Goal: Task Accomplishment & Management: Manage account settings

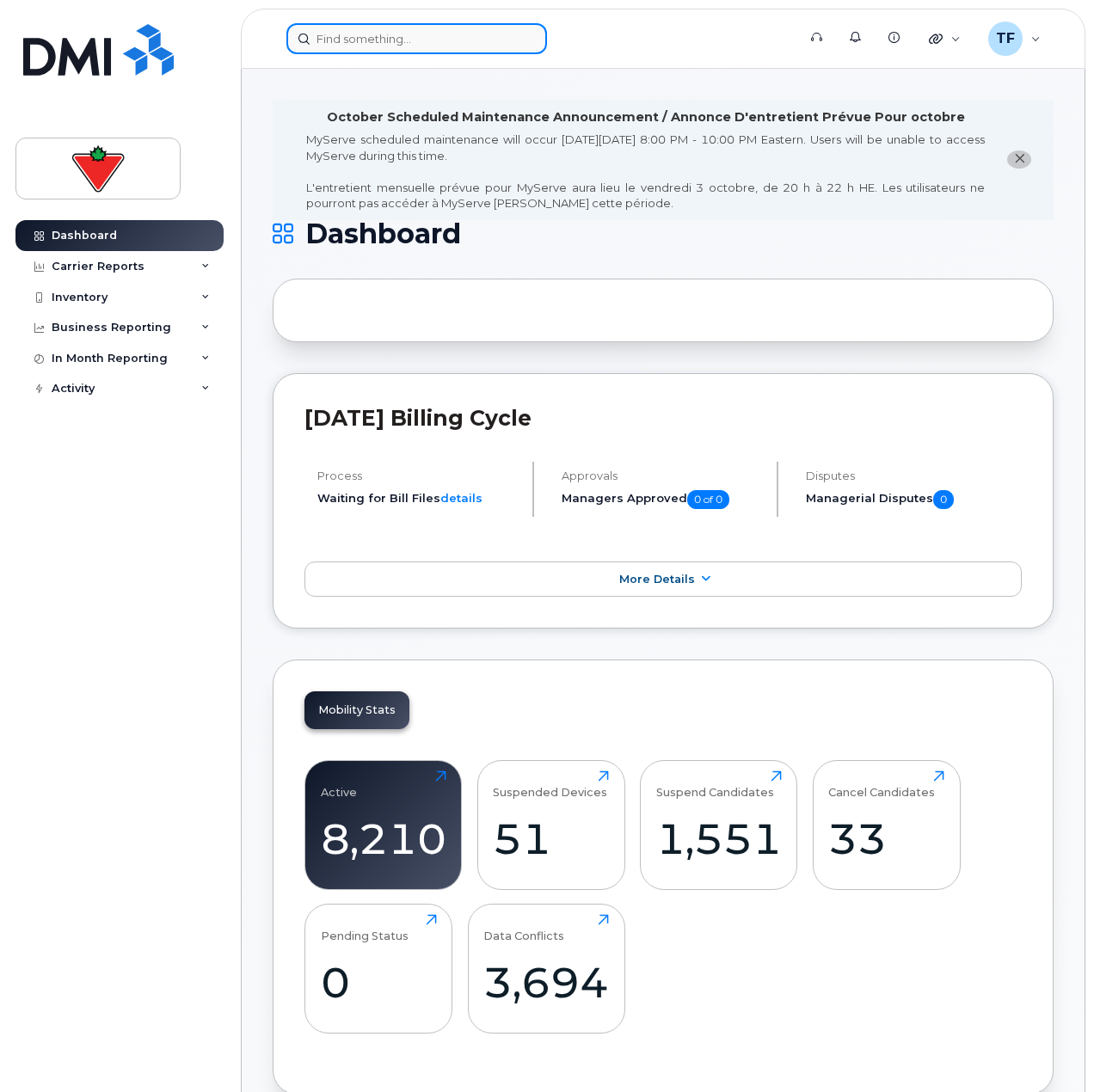
click at [425, 32] on input at bounding box center [416, 39] width 261 height 31
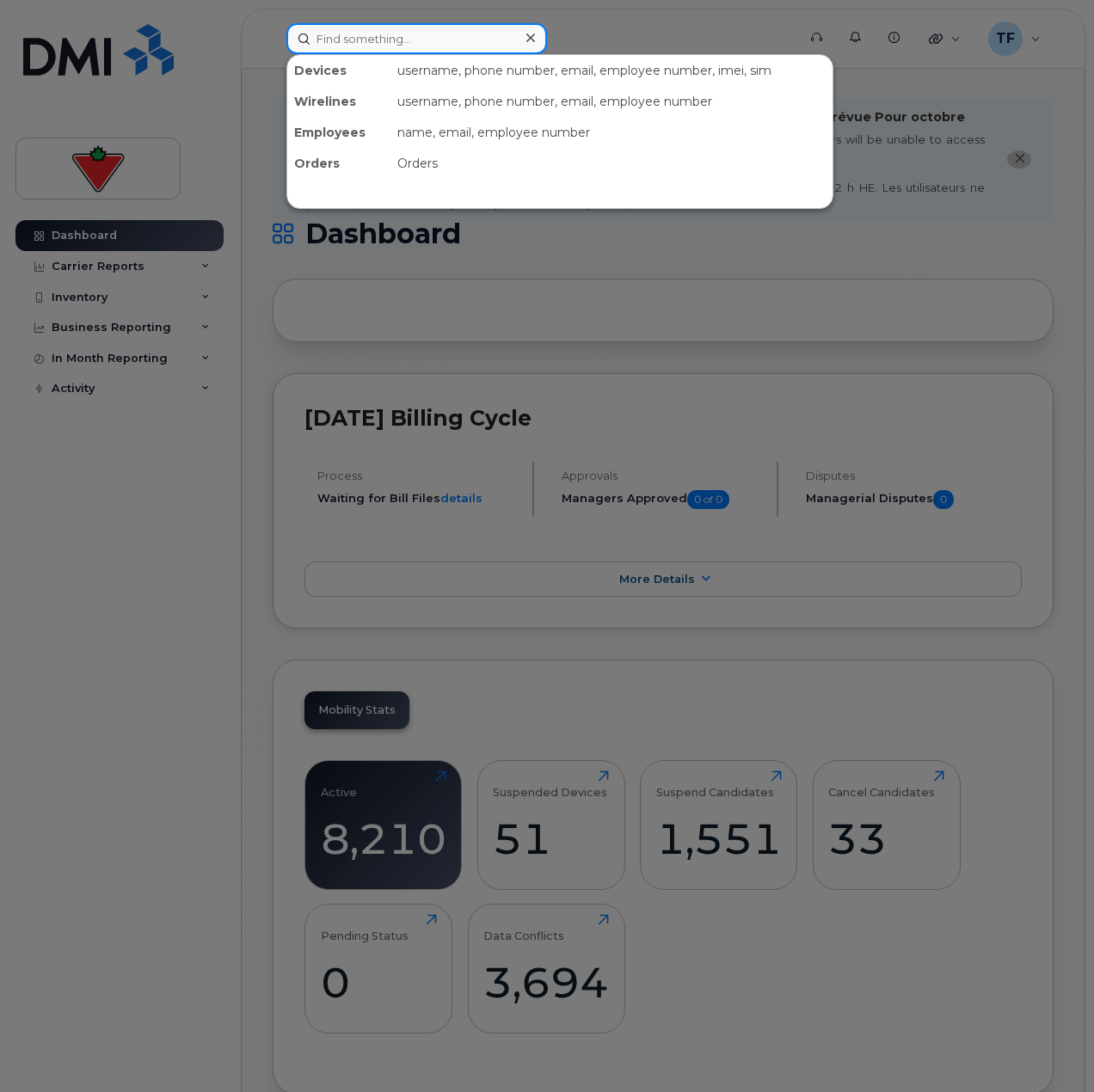
paste input "[PERSON_NAME]"
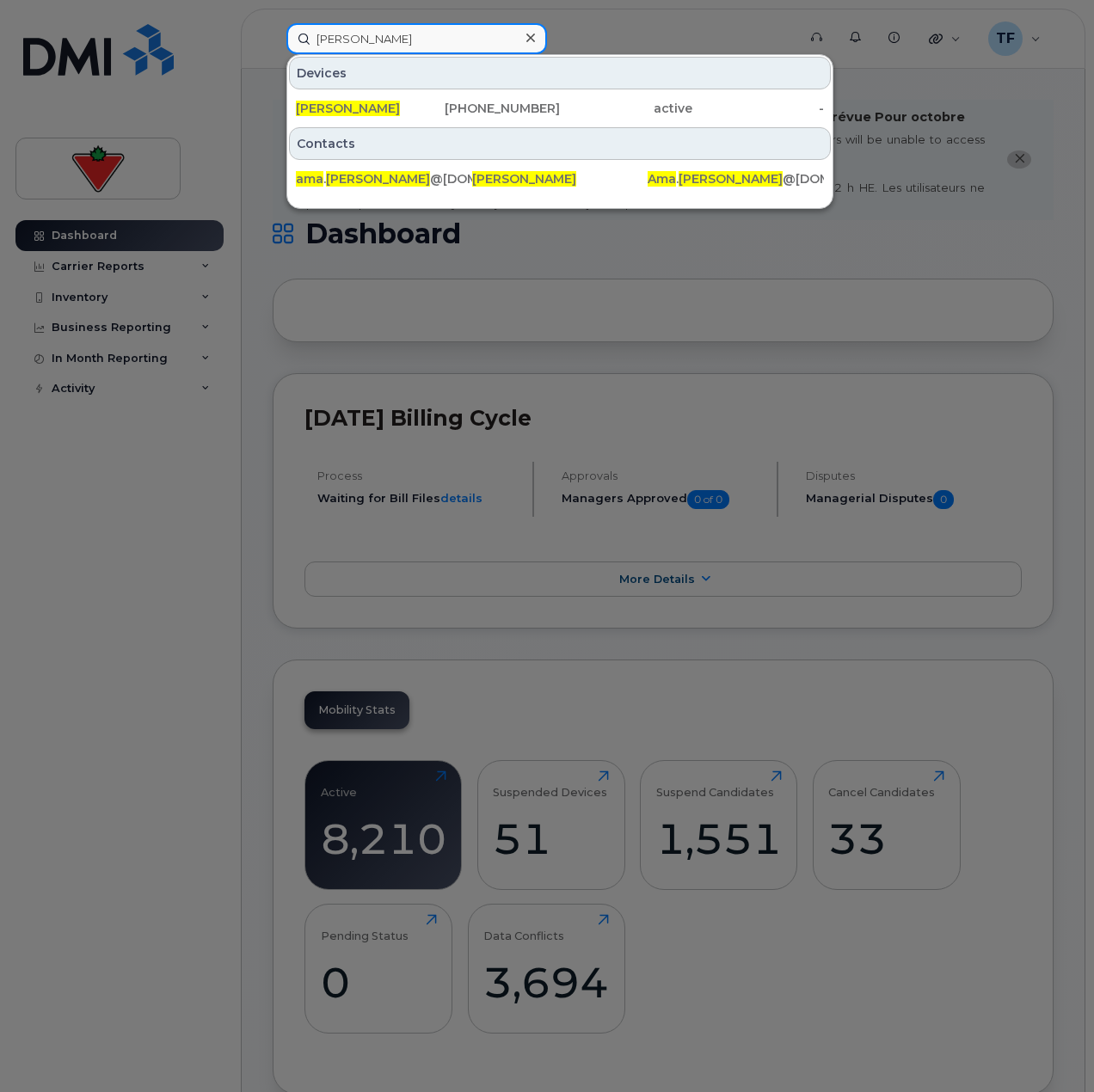
type input "[PERSON_NAME]"
click at [415, 107] on div "[PERSON_NAME]" at bounding box center [361, 109] width 132 height 17
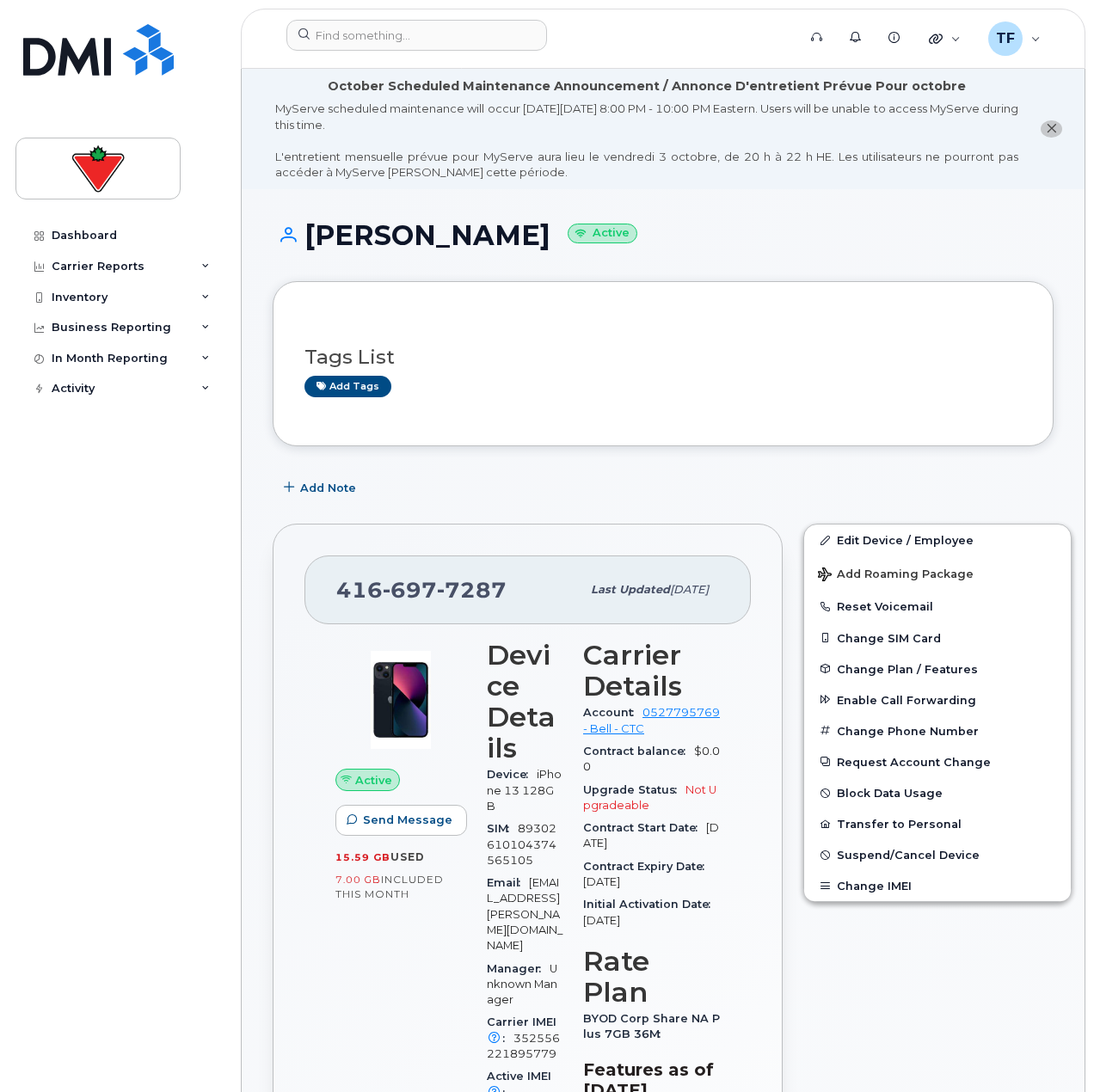
click at [100, 962] on div "Dashboard Carrier Reports Monthly Billing Data Daily Data Pooling Data Behavior…" at bounding box center [121, 643] width 213 height 846
click at [848, 327] on div "Tags List Add tags" at bounding box center [663, 363] width 717 height 101
click at [313, 478] on button "Add Note" at bounding box center [322, 487] width 98 height 31
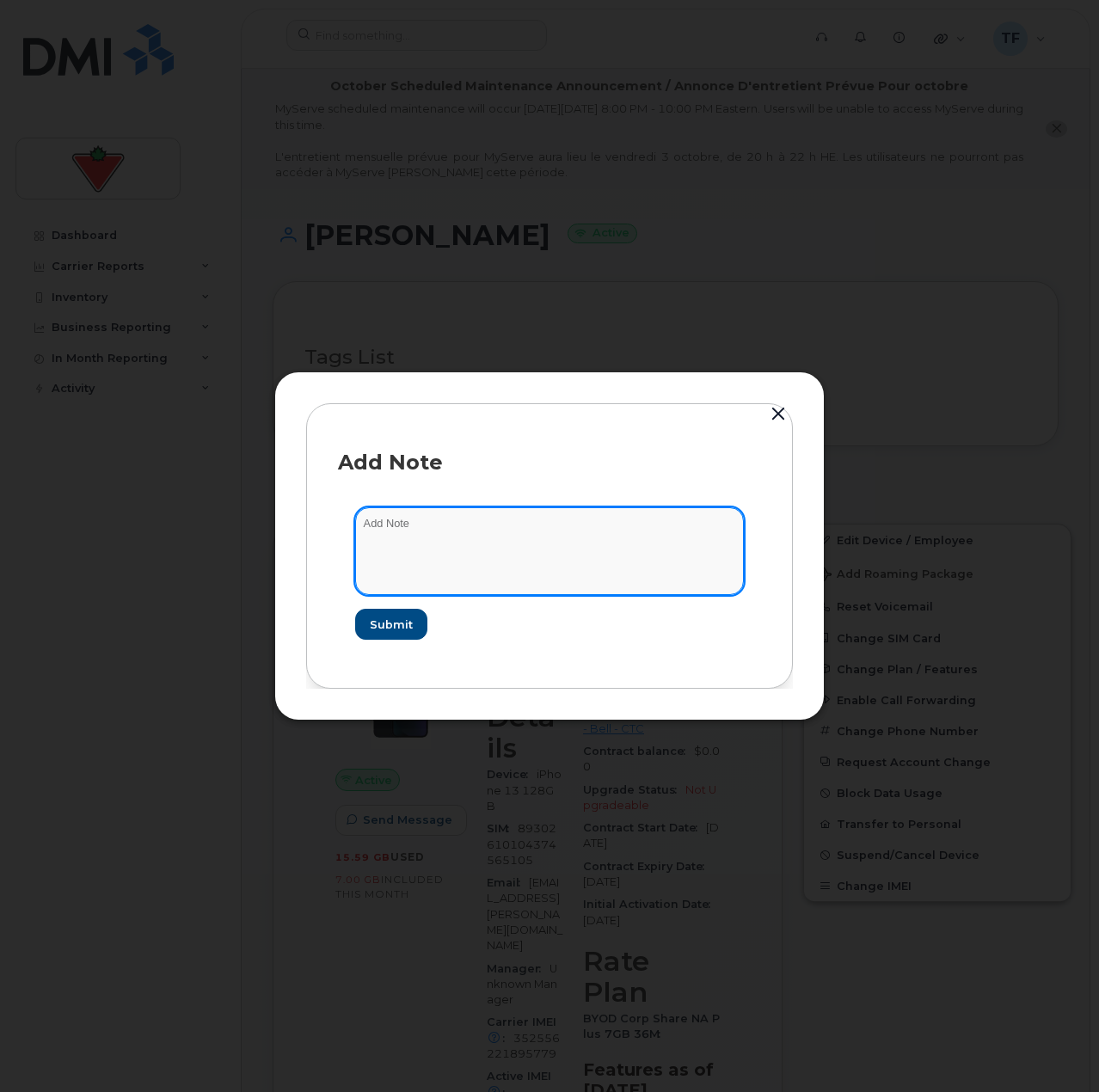
click at [463, 555] on textarea at bounding box center [550, 551] width 389 height 88
click at [658, 574] on textarea "suspend" at bounding box center [550, 551] width 389 height 88
paste textarea "TASK1780595"
type textarea "suspend TASK1780595"
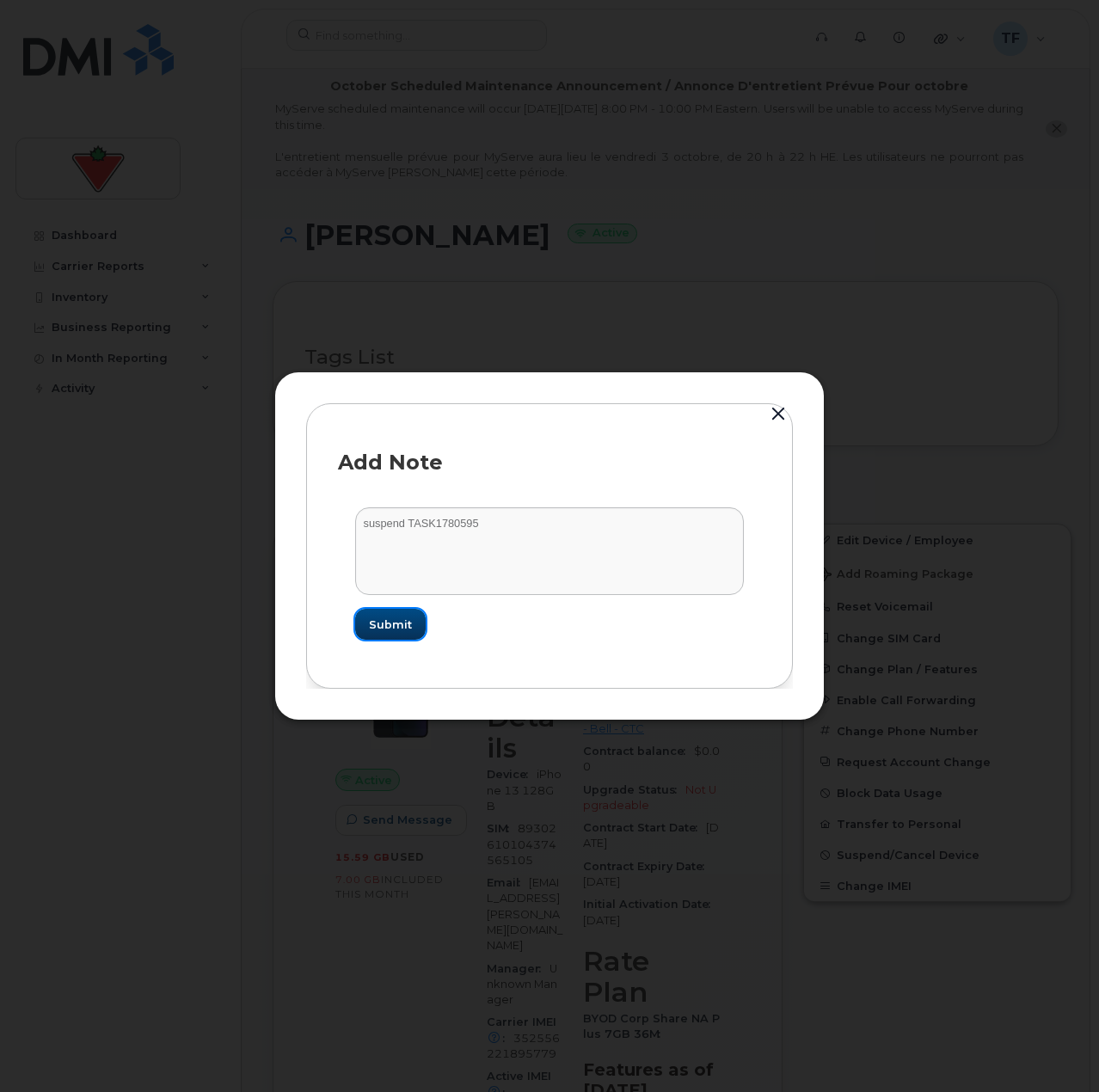
click at [397, 637] on button "Submit" at bounding box center [390, 624] width 70 height 31
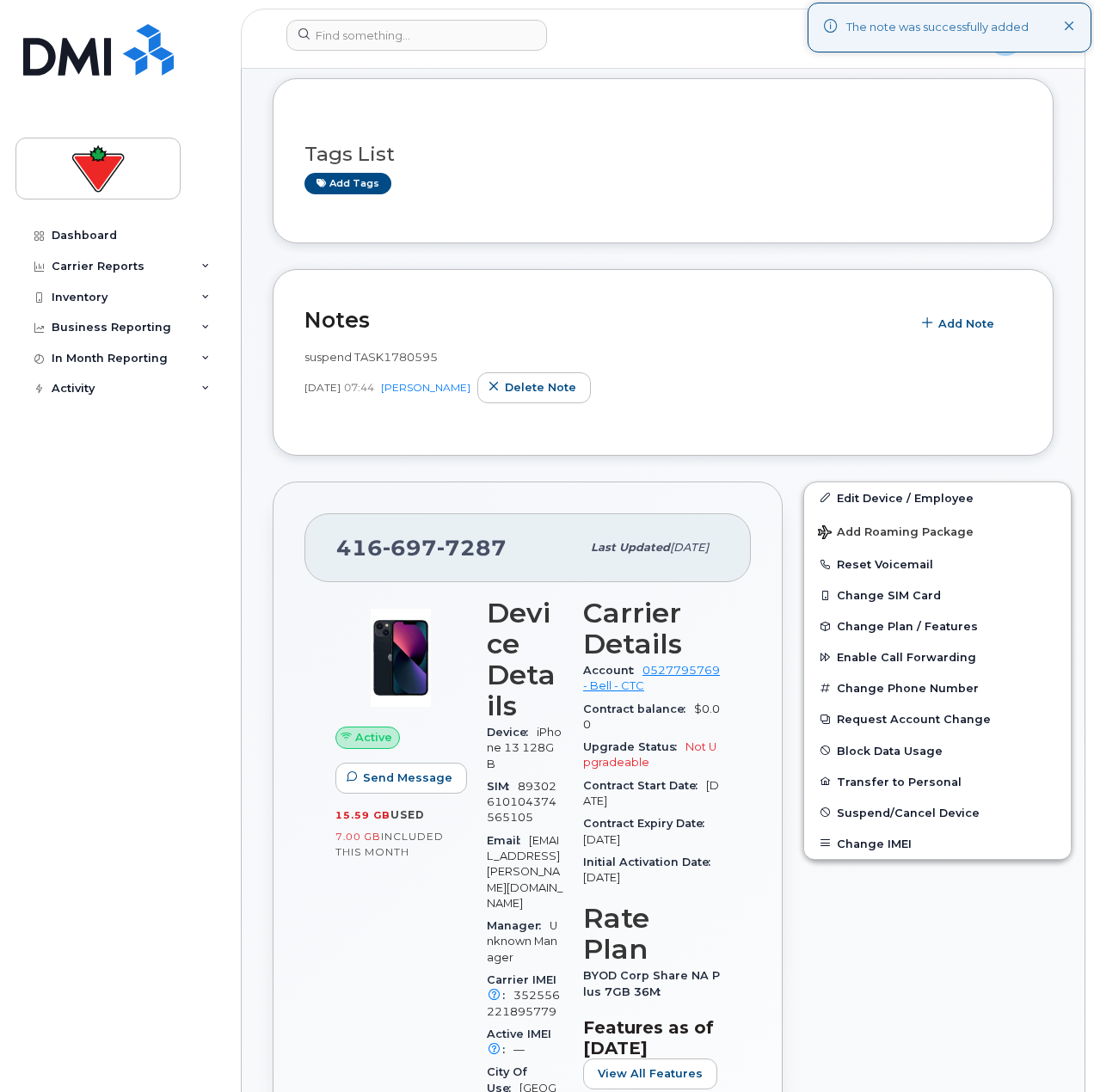
scroll to position [258, 0]
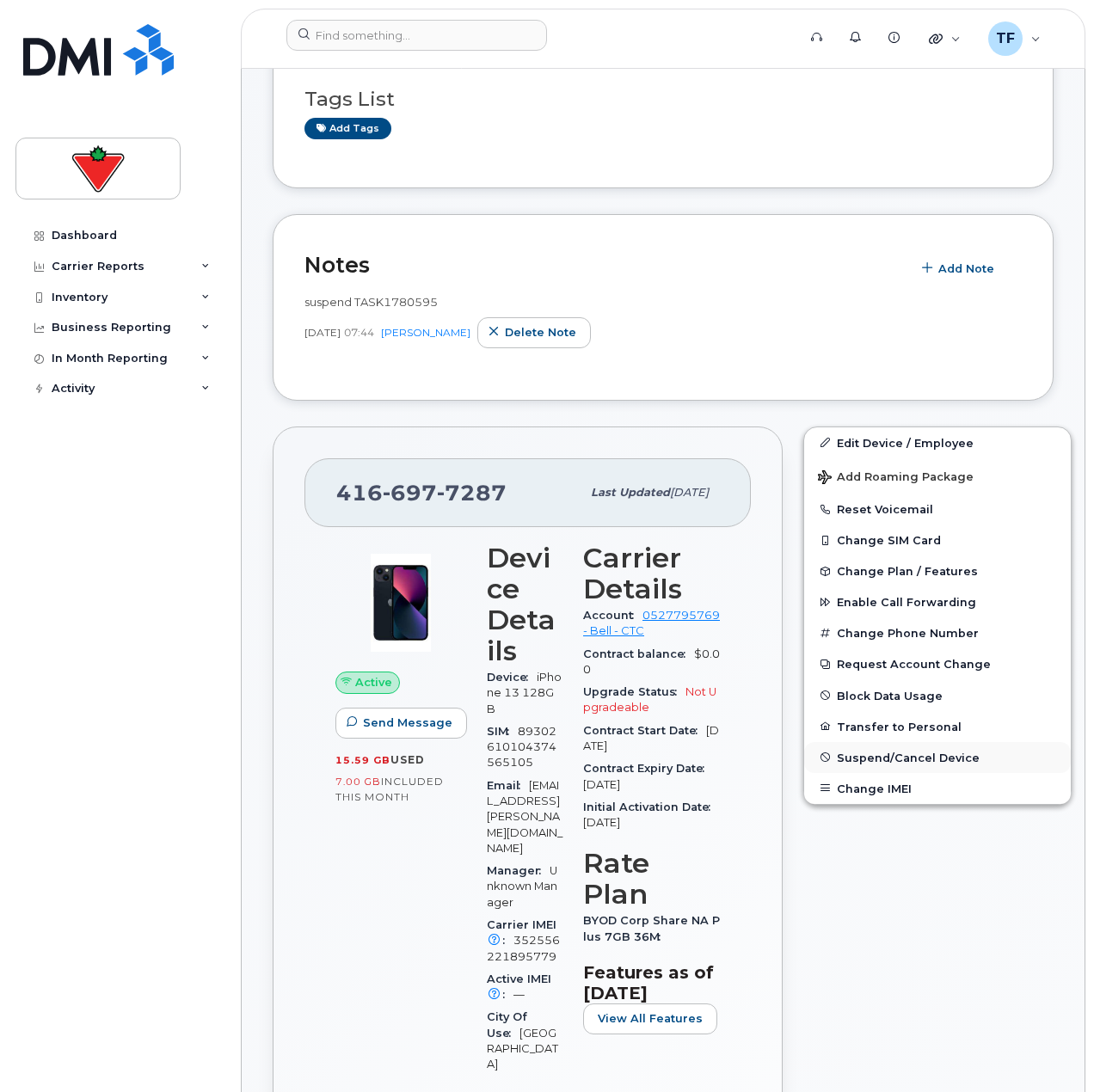
click at [867, 762] on span "Suspend/Cancel Device" at bounding box center [908, 756] width 143 height 13
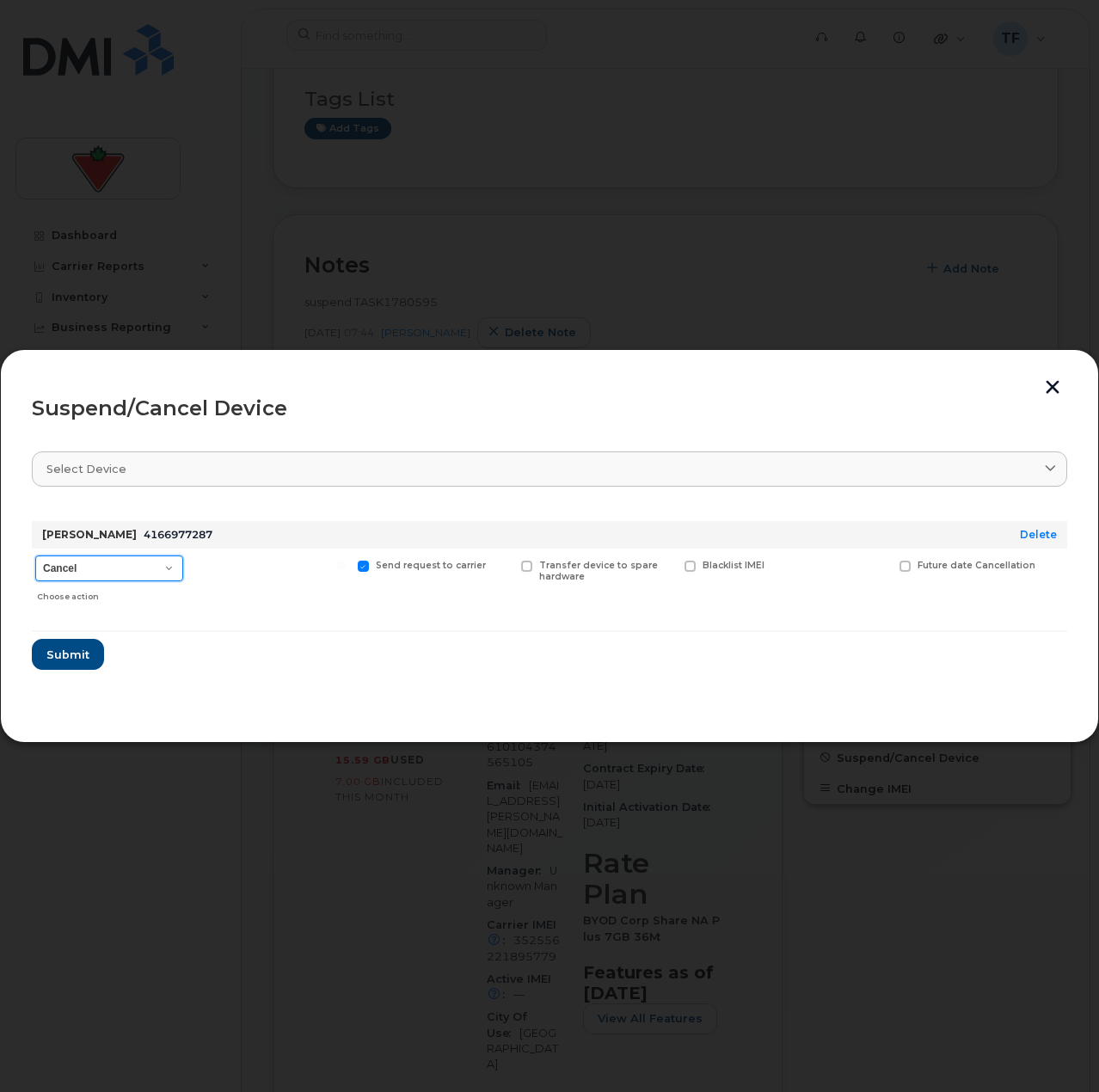
click at [140, 573] on select "Cancel Suspend - Extend Suspension Suspend - Reduced Rate Suspend - Full Rate S…" at bounding box center [110, 568] width 148 height 26
select select "[object Object]"
click at [36, 556] on select "Cancel Suspend - Extend Suspension Suspend - Reduced Rate Suspend - Full Rate S…" at bounding box center [110, 568] width 148 height 26
click at [82, 650] on span "Submit" at bounding box center [66, 654] width 43 height 16
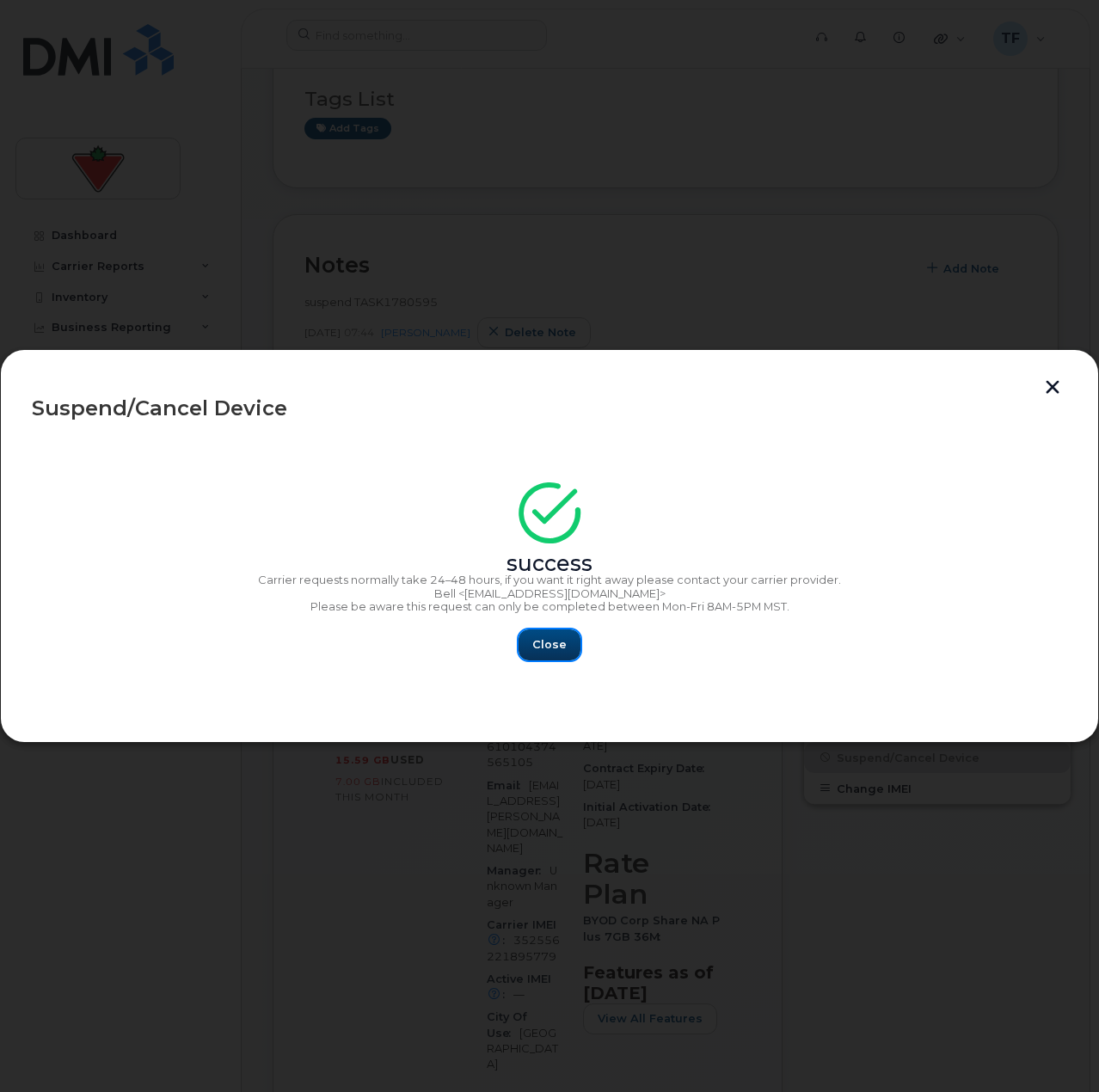
click at [575, 637] on button "Close" at bounding box center [549, 645] width 62 height 31
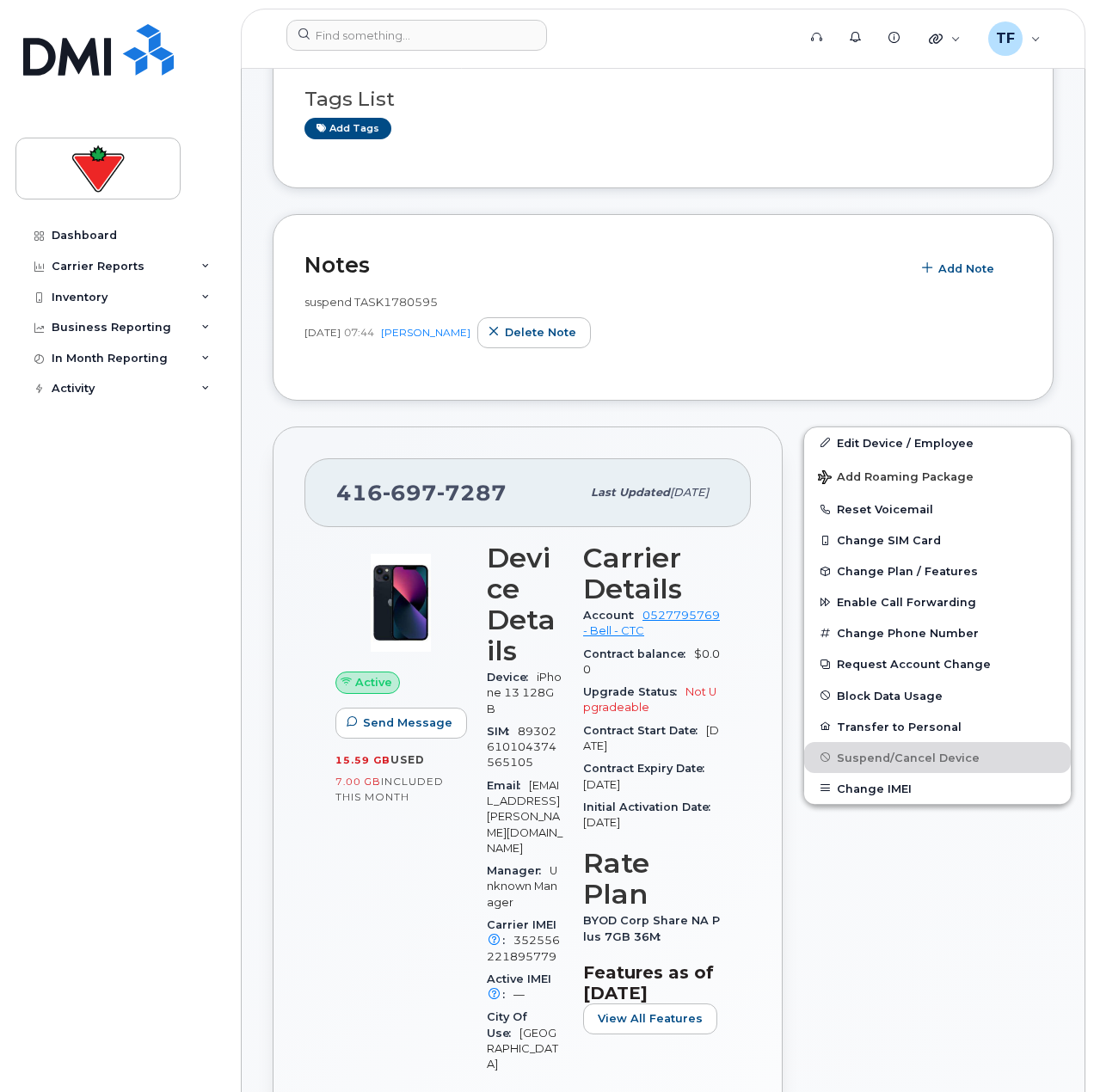
click at [423, 484] on span "697" at bounding box center [409, 492] width 54 height 26
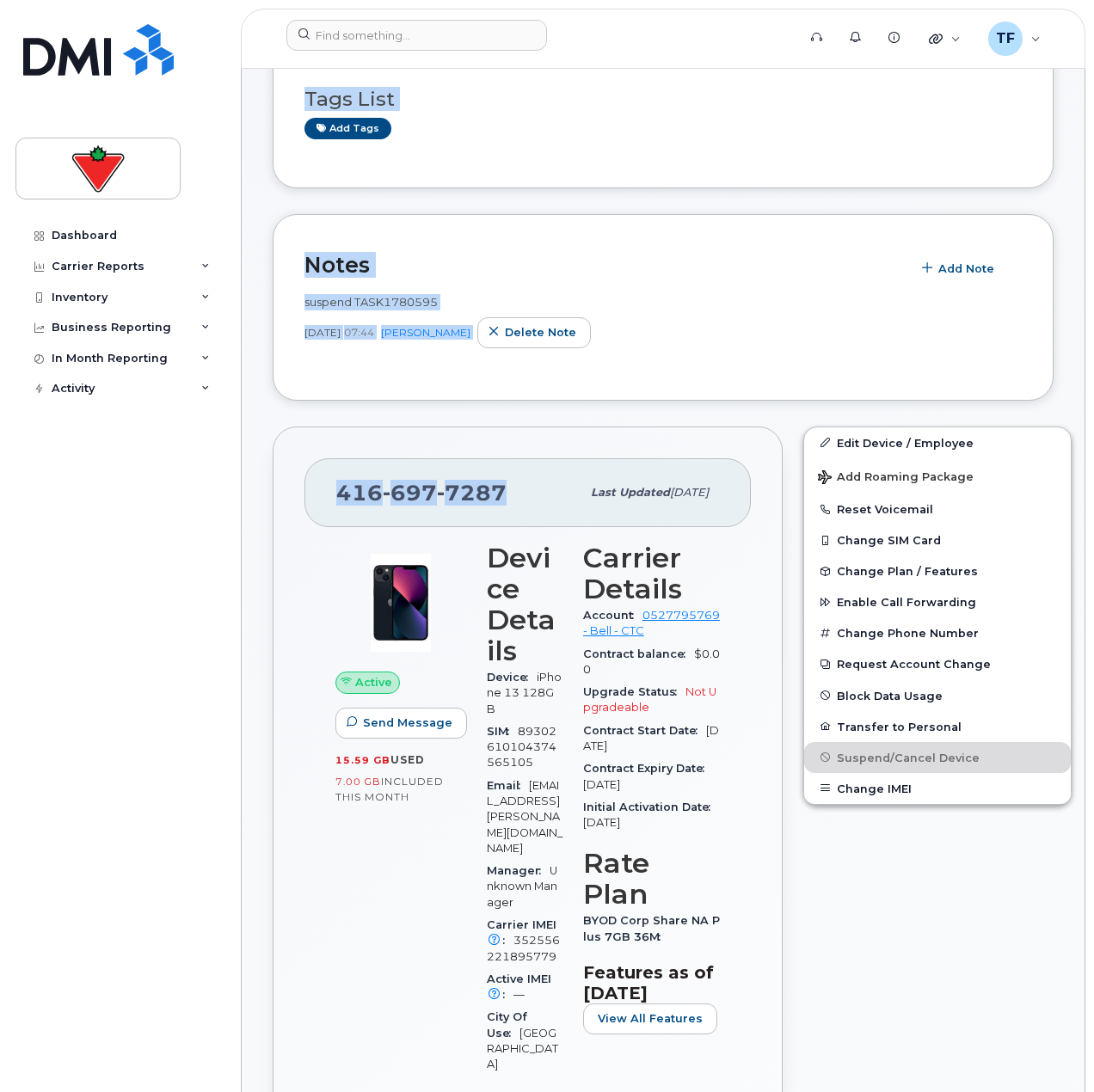
drag, startPoint x: 512, startPoint y: 490, endPoint x: 88, endPoint y: 517, distance: 424.9
copy div "Travel Requests Activity Log Change SIM Requests Device Status Updates Transfer…"
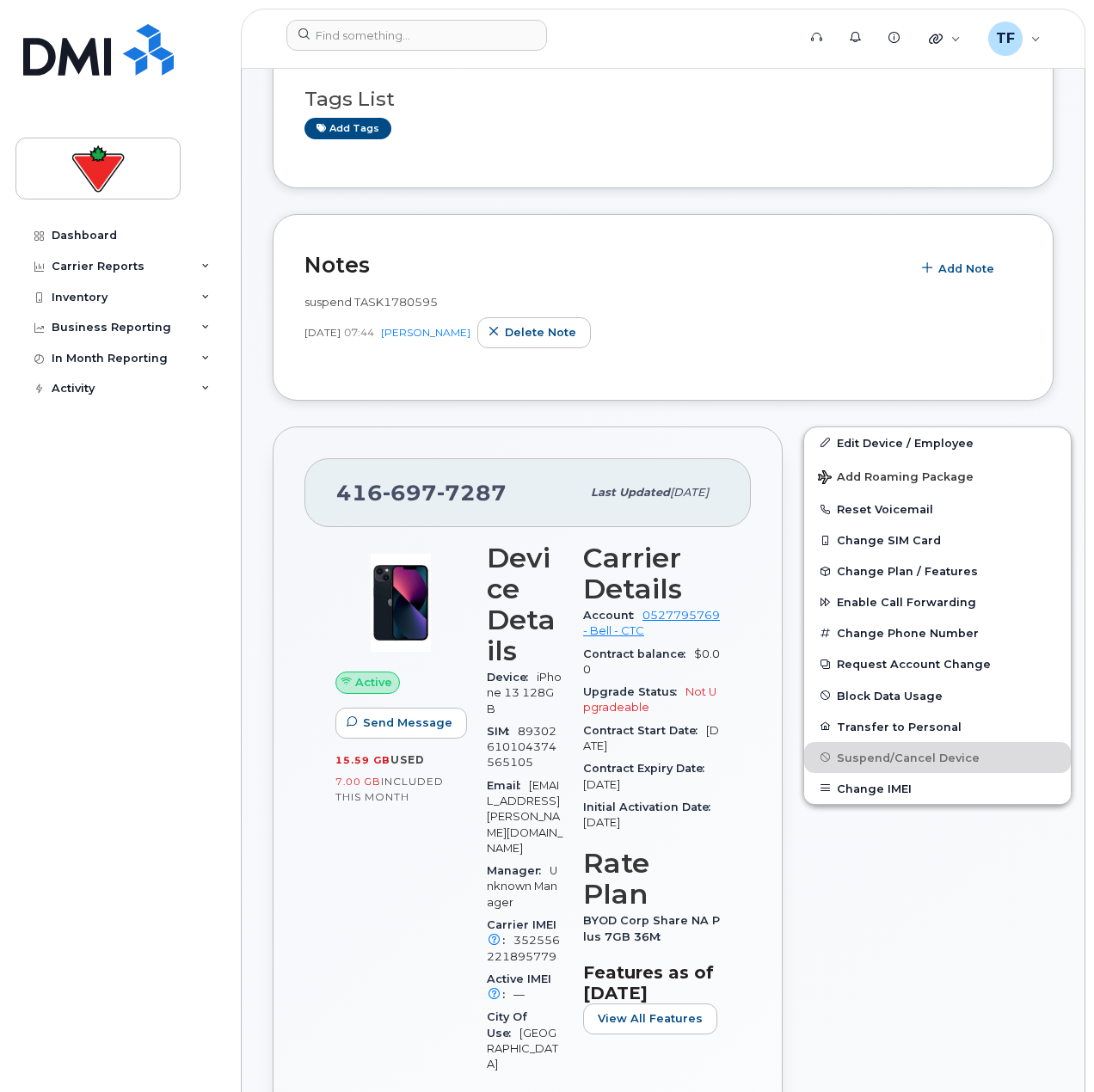
click at [496, 491] on span "7287" at bounding box center [472, 492] width 69 height 26
drag, startPoint x: 500, startPoint y: 491, endPoint x: 339, endPoint y: 491, distance: 161.0
click at [339, 491] on span "416 697 7287" at bounding box center [421, 492] width 170 height 26
copy span "416 697 7287"
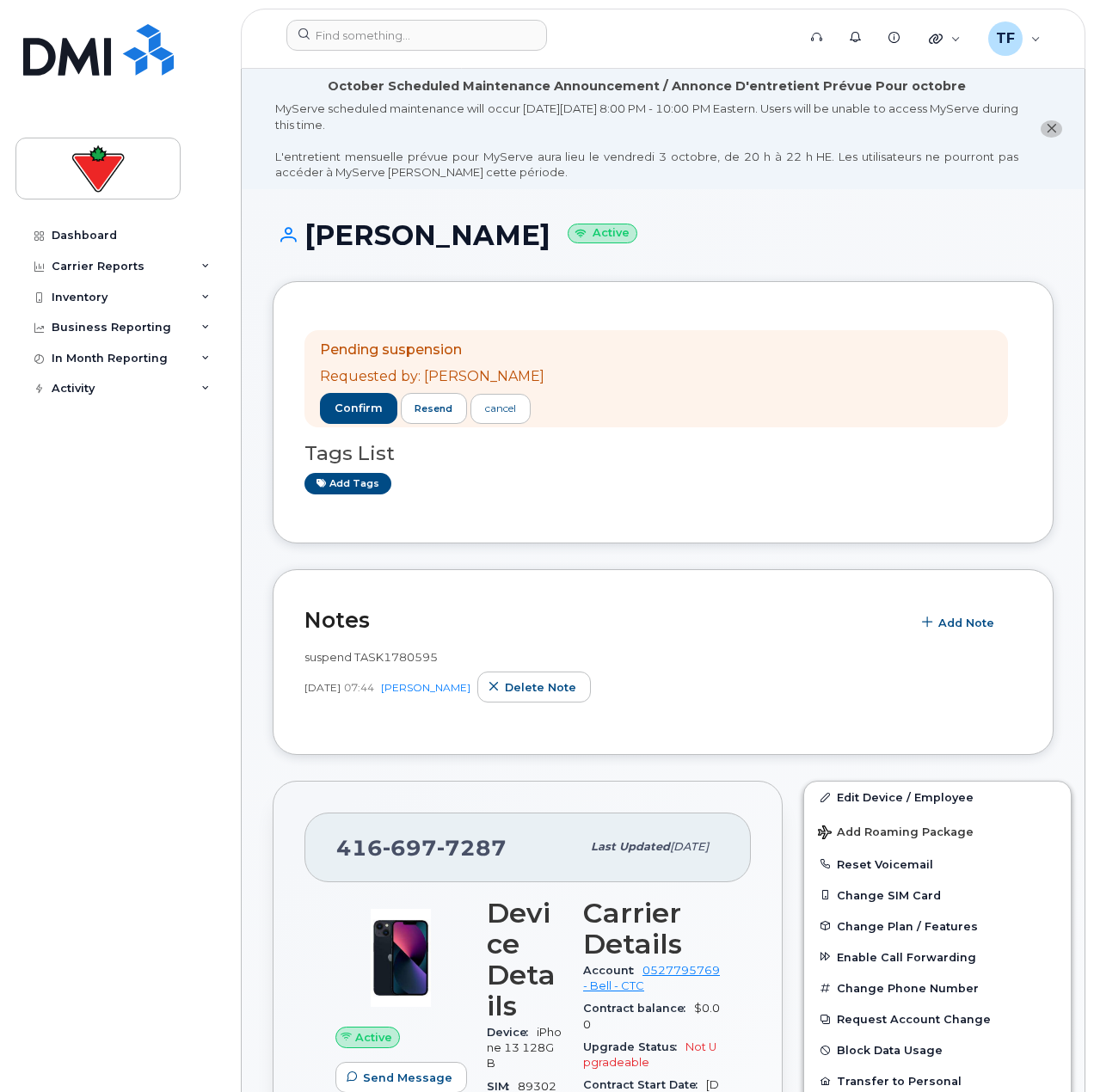
click at [151, 906] on div "Dashboard Carrier Reports Monthly Billing Data Daily Data Pooling Data Behavior…" at bounding box center [121, 643] width 213 height 846
click at [334, 413] on span "confirm" at bounding box center [358, 408] width 48 height 15
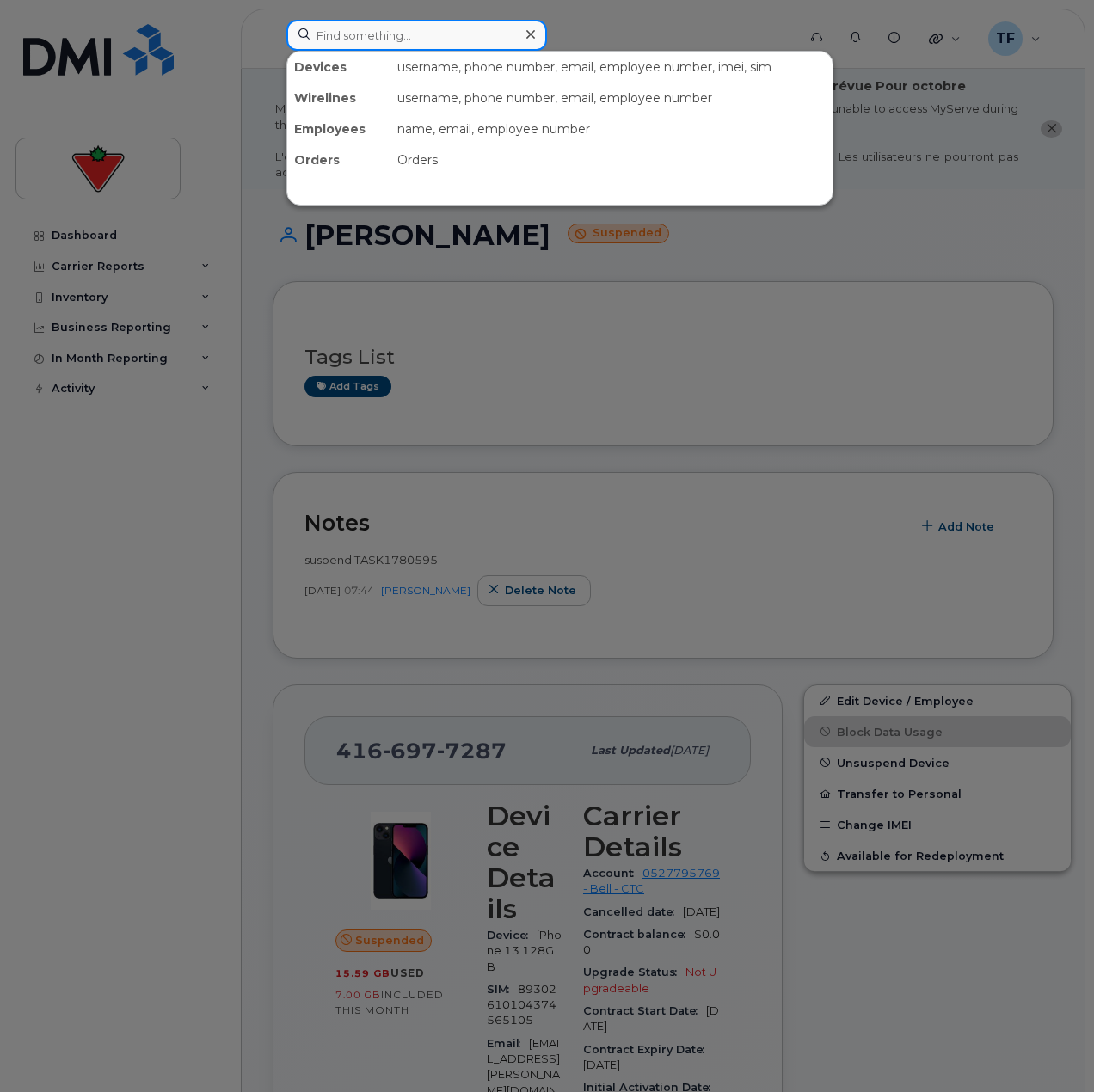
click at [430, 47] on input at bounding box center [416, 36] width 261 height 31
paste input "Ikhlaas Gauzee ("
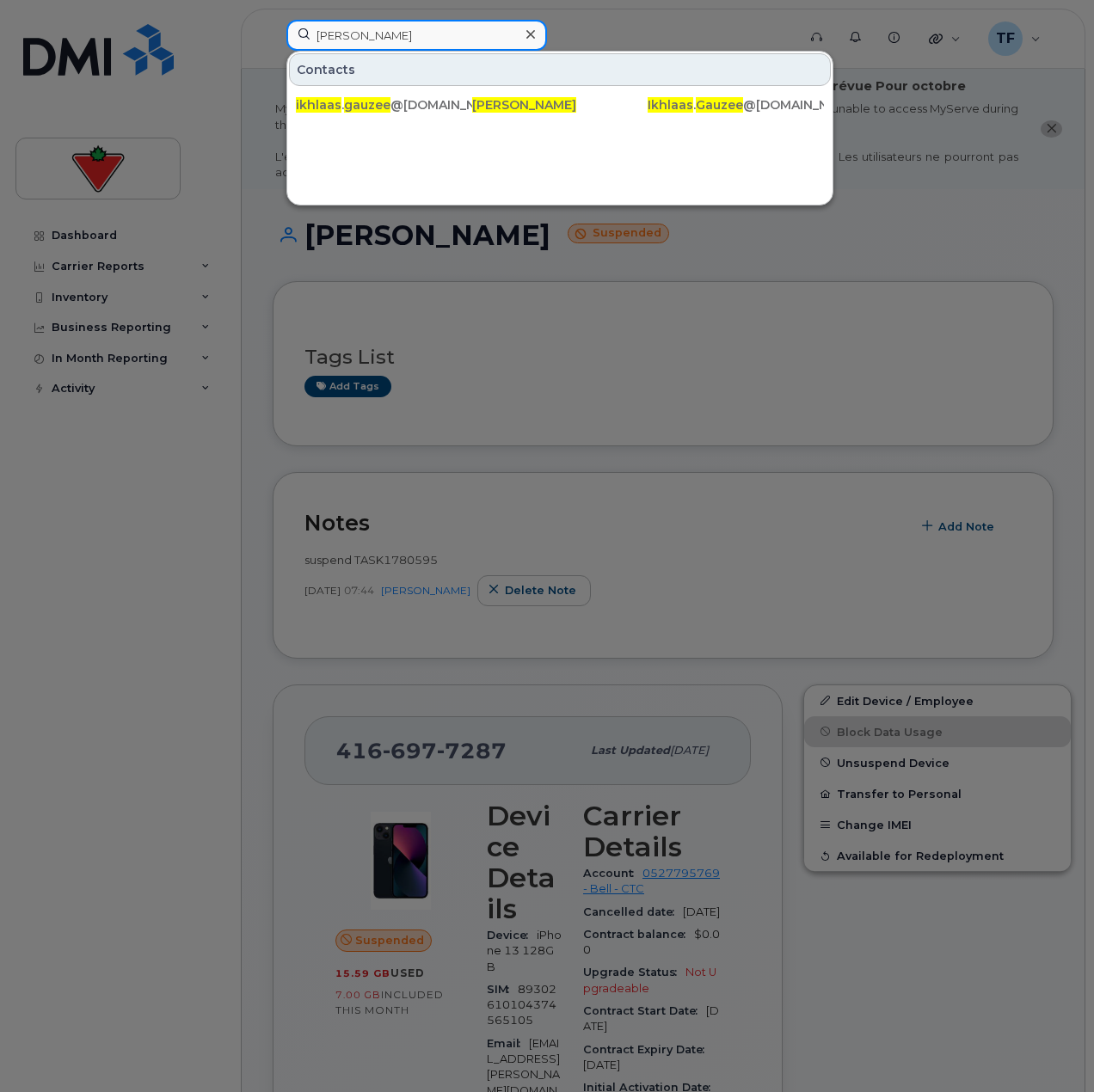
click at [375, 22] on input "Ikhlaas Gauzee" at bounding box center [416, 36] width 261 height 31
paste input "Nadia Malick"
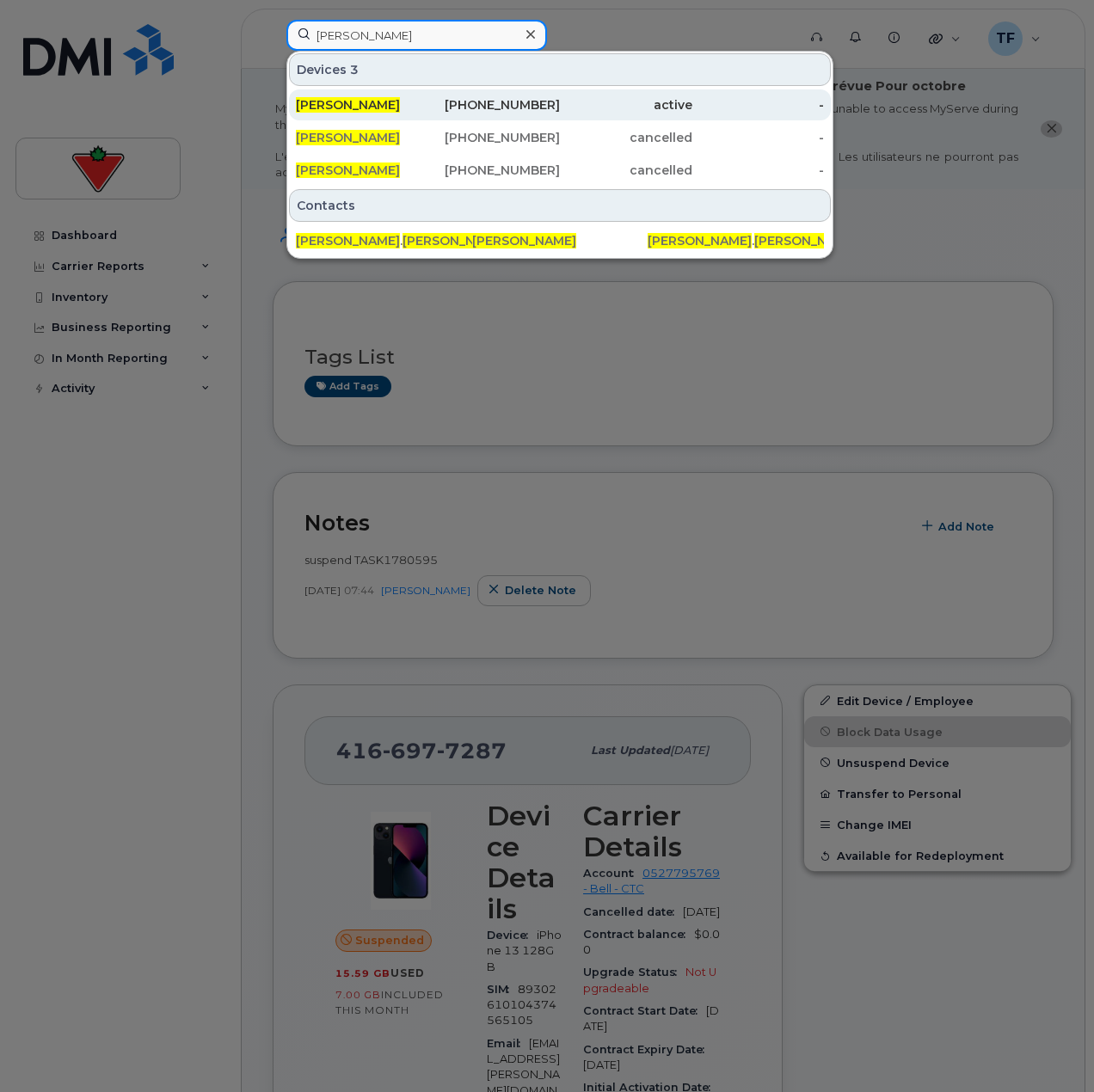
type input "Nadia Malick"
click at [418, 111] on div "Nadia Malick" at bounding box center [361, 105] width 132 height 17
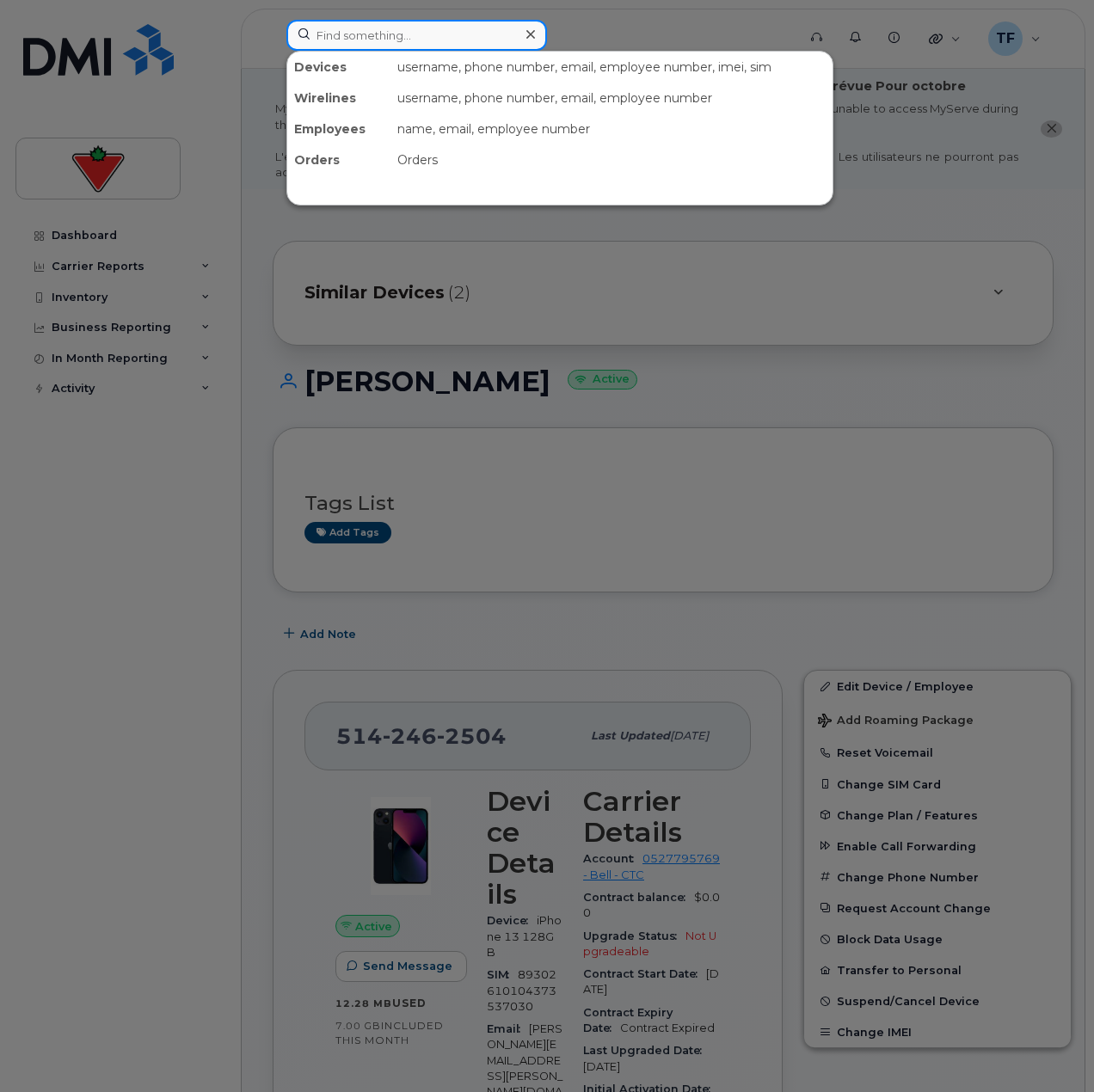
click at [398, 35] on input at bounding box center [416, 36] width 261 height 31
paste input "438 373 4664"
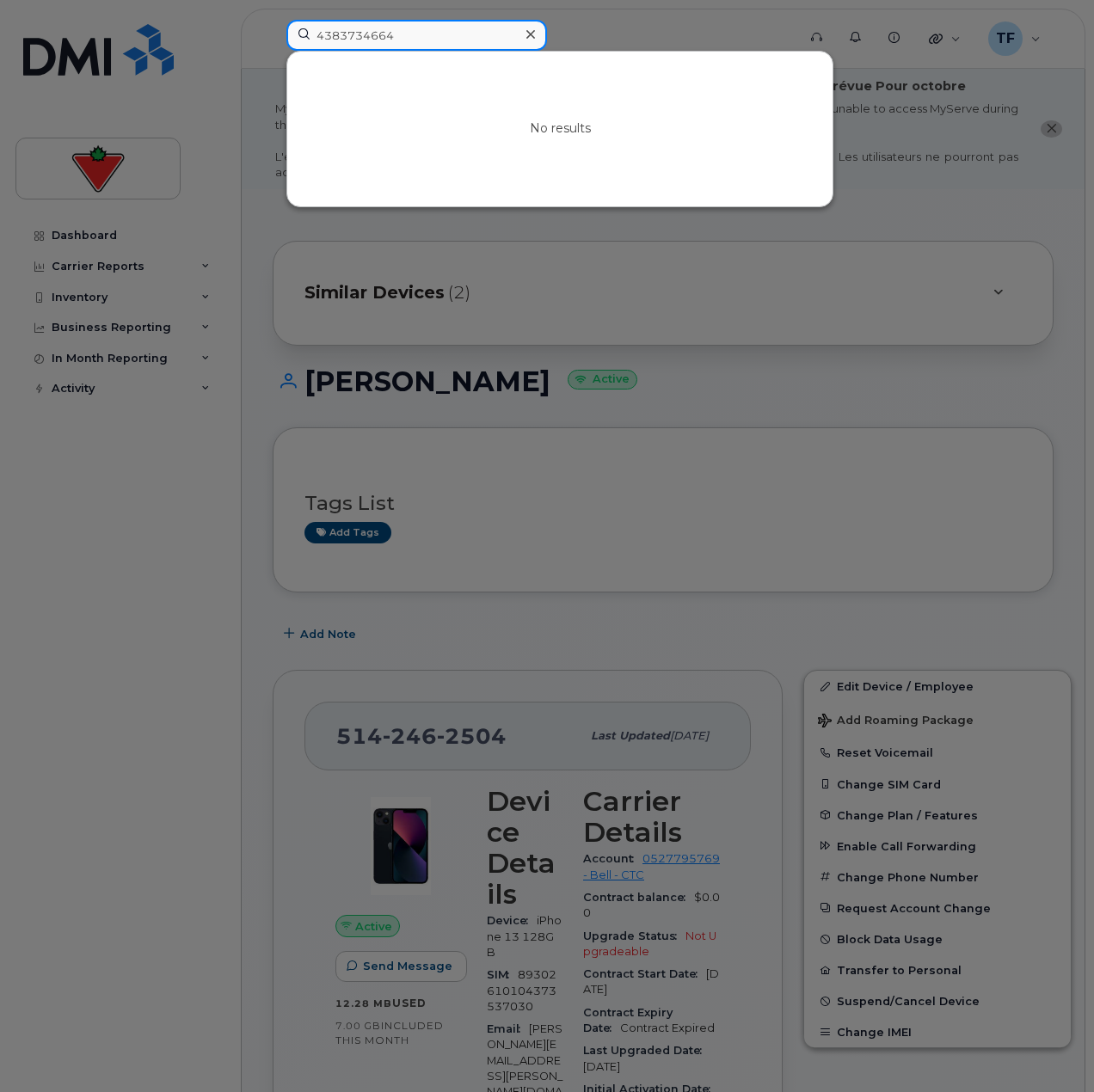
click at [408, 41] on input "4383734664" at bounding box center [416, 36] width 261 height 31
paste input "[PERSON_NAME]"
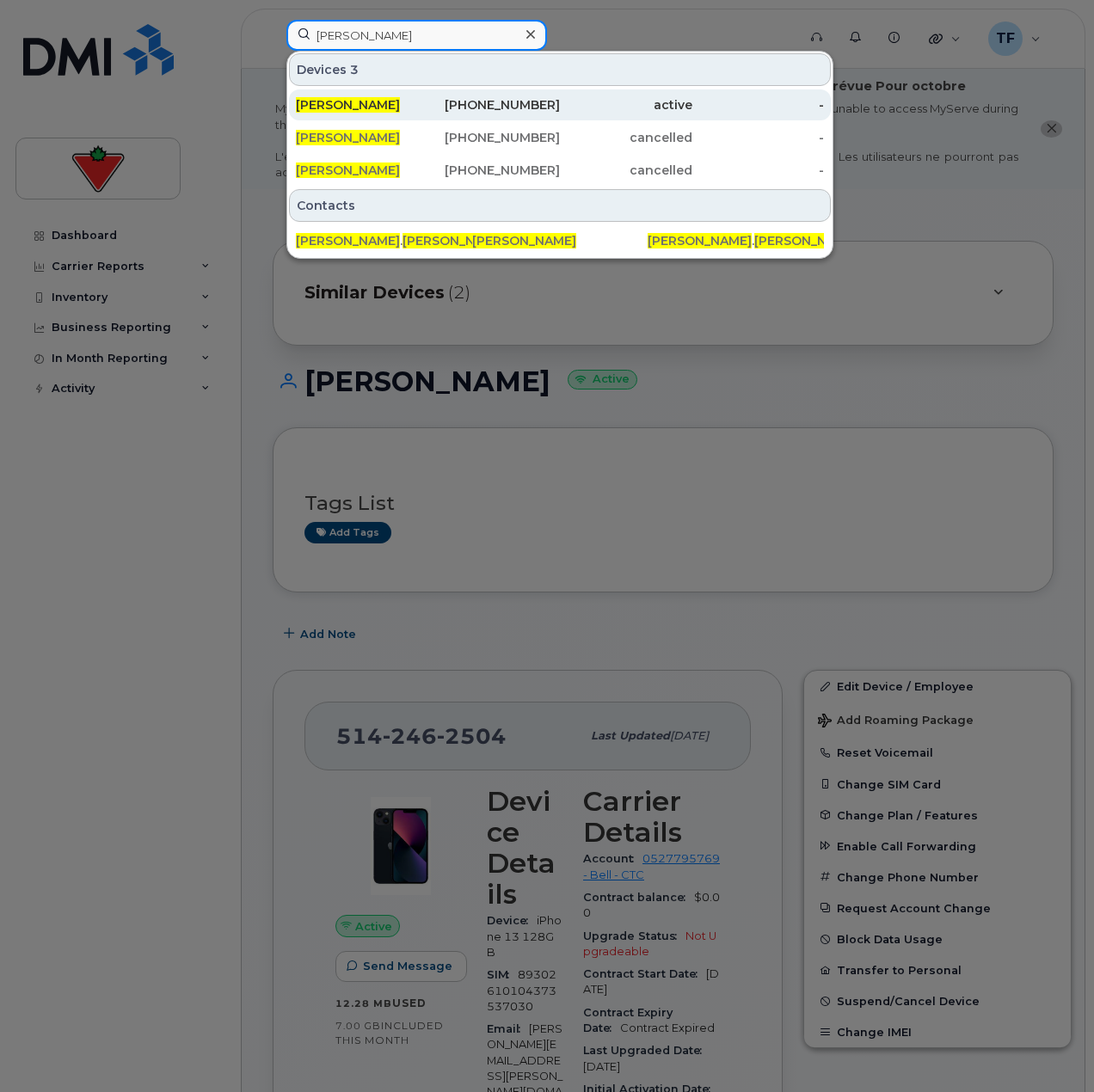
type input "[PERSON_NAME]"
click at [435, 113] on div "514-246-2504" at bounding box center [494, 105] width 132 height 17
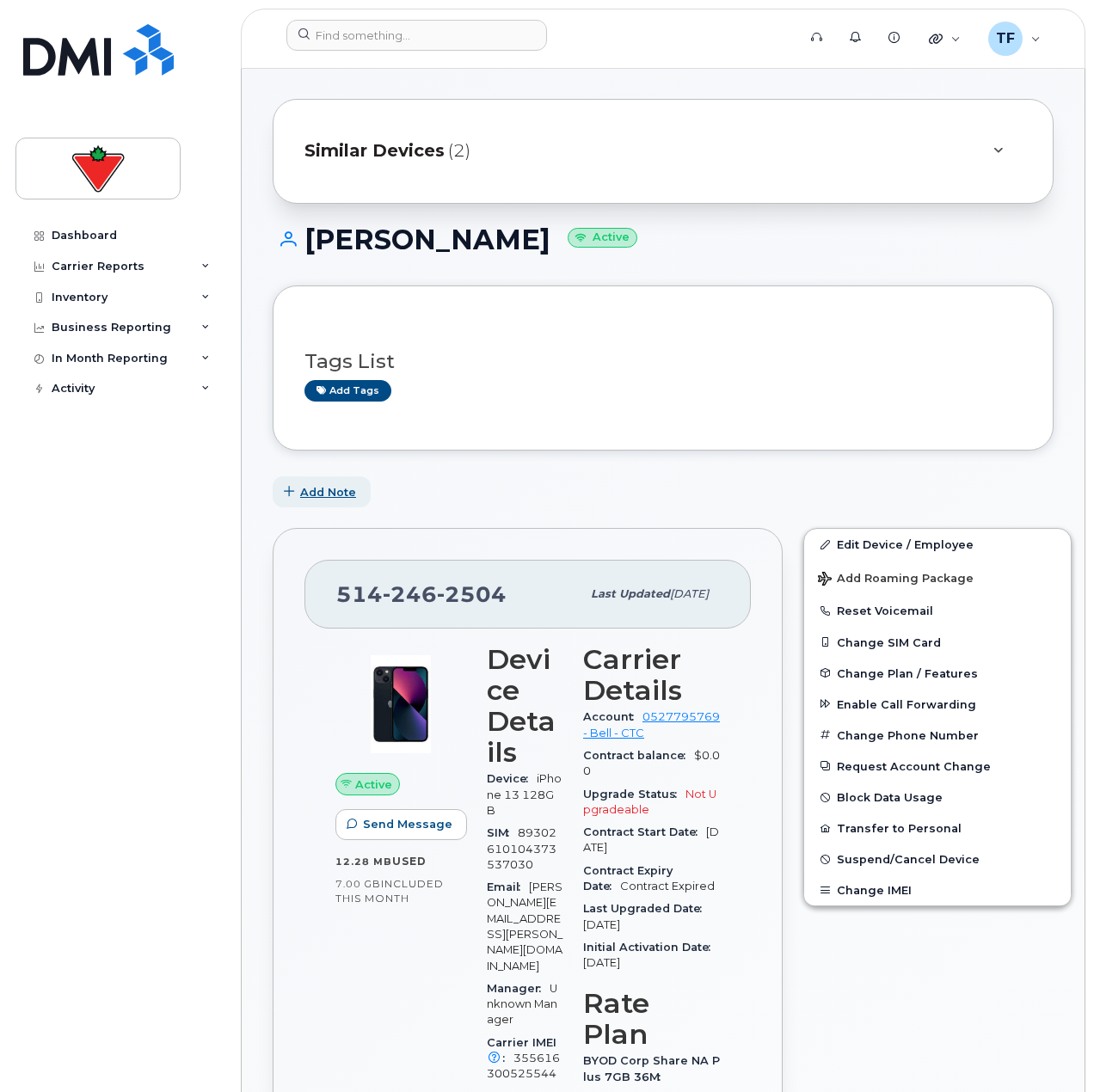
scroll to position [172, 0]
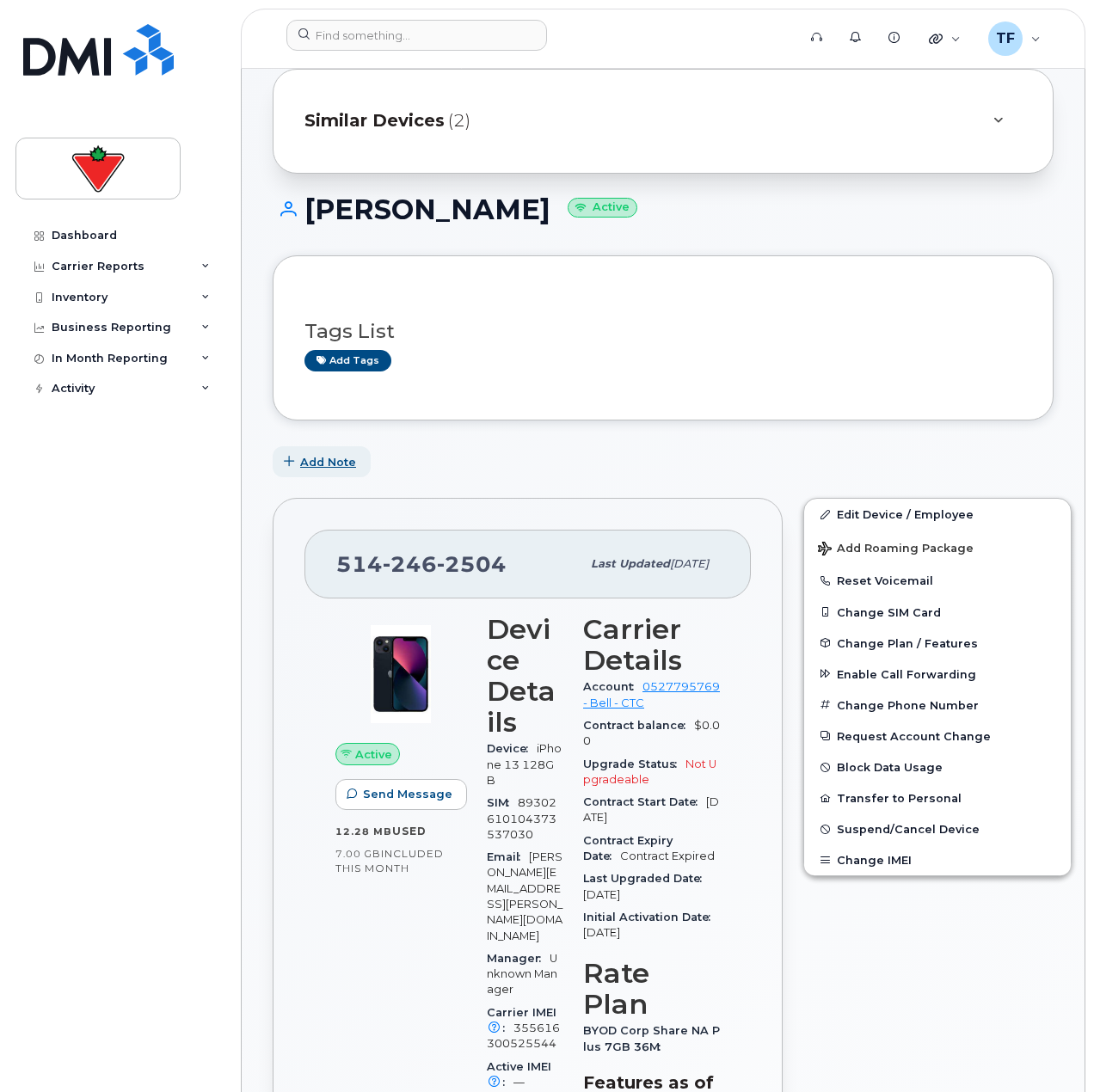
click at [333, 470] on button "Add Note" at bounding box center [322, 461] width 98 height 31
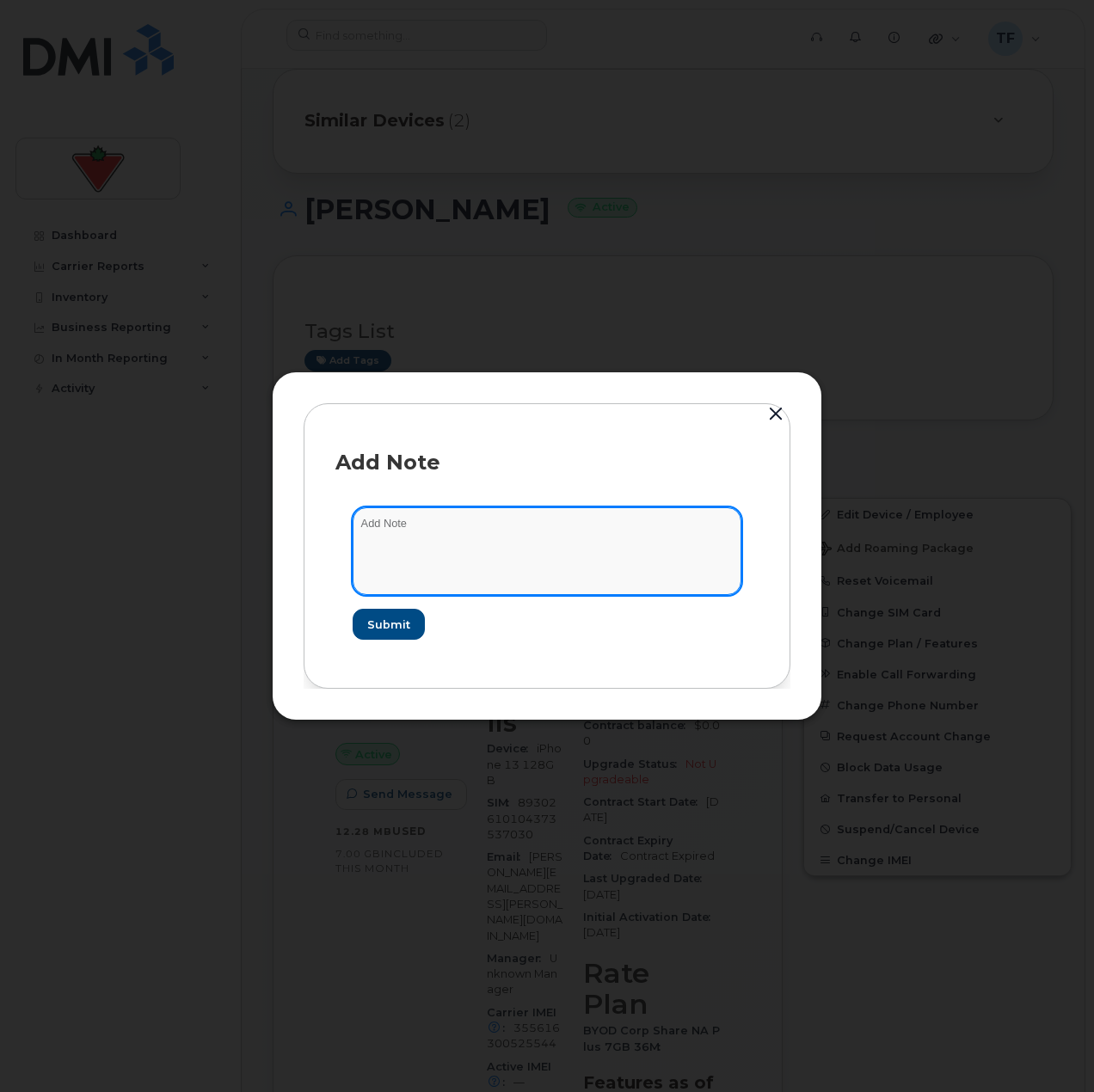
click at [444, 514] on textarea at bounding box center [547, 551] width 389 height 88
paste textarea "TASK1780784"
type textarea "suspend TASK1780784"
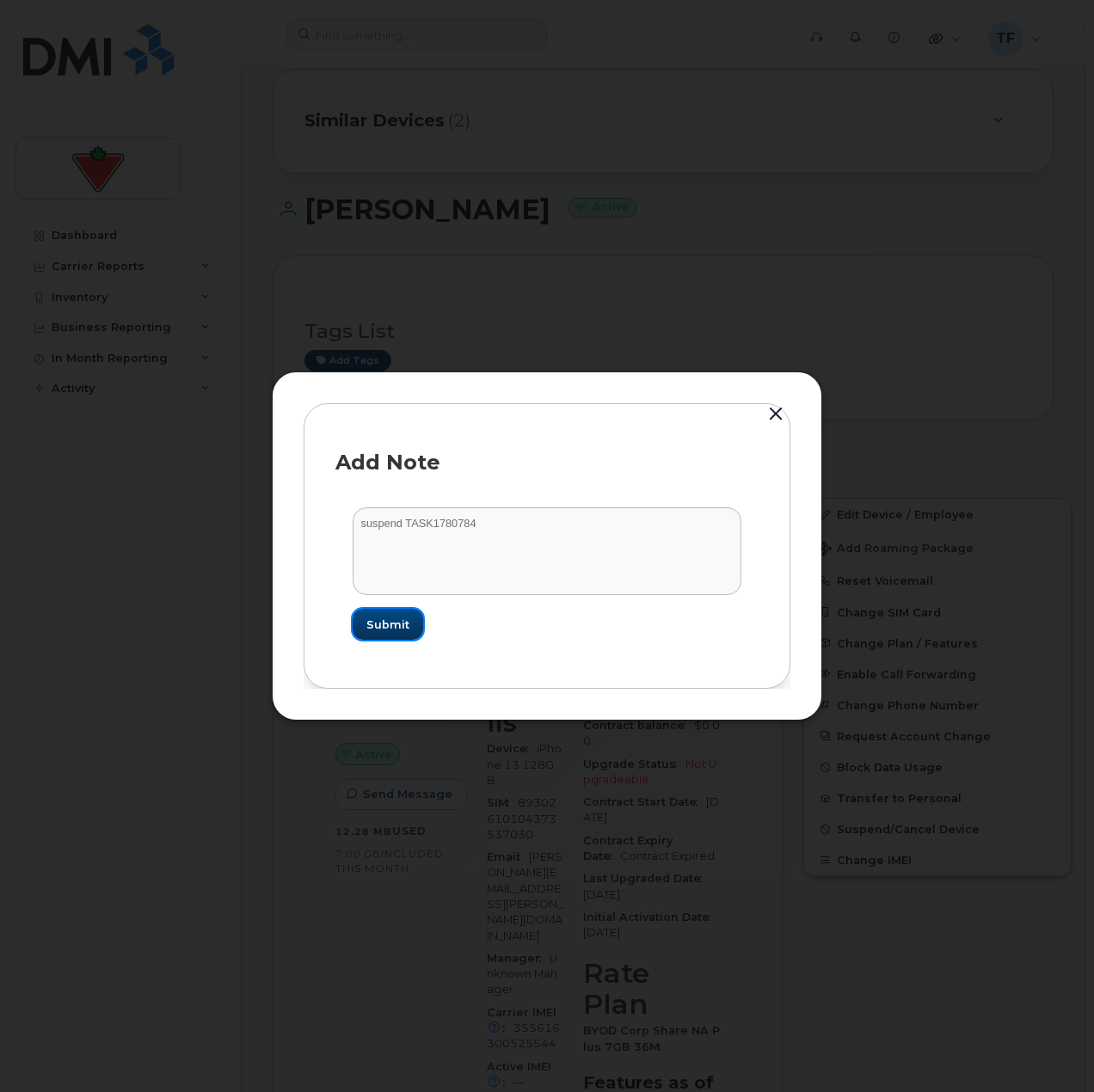
click at [381, 624] on span "Submit" at bounding box center [387, 624] width 43 height 16
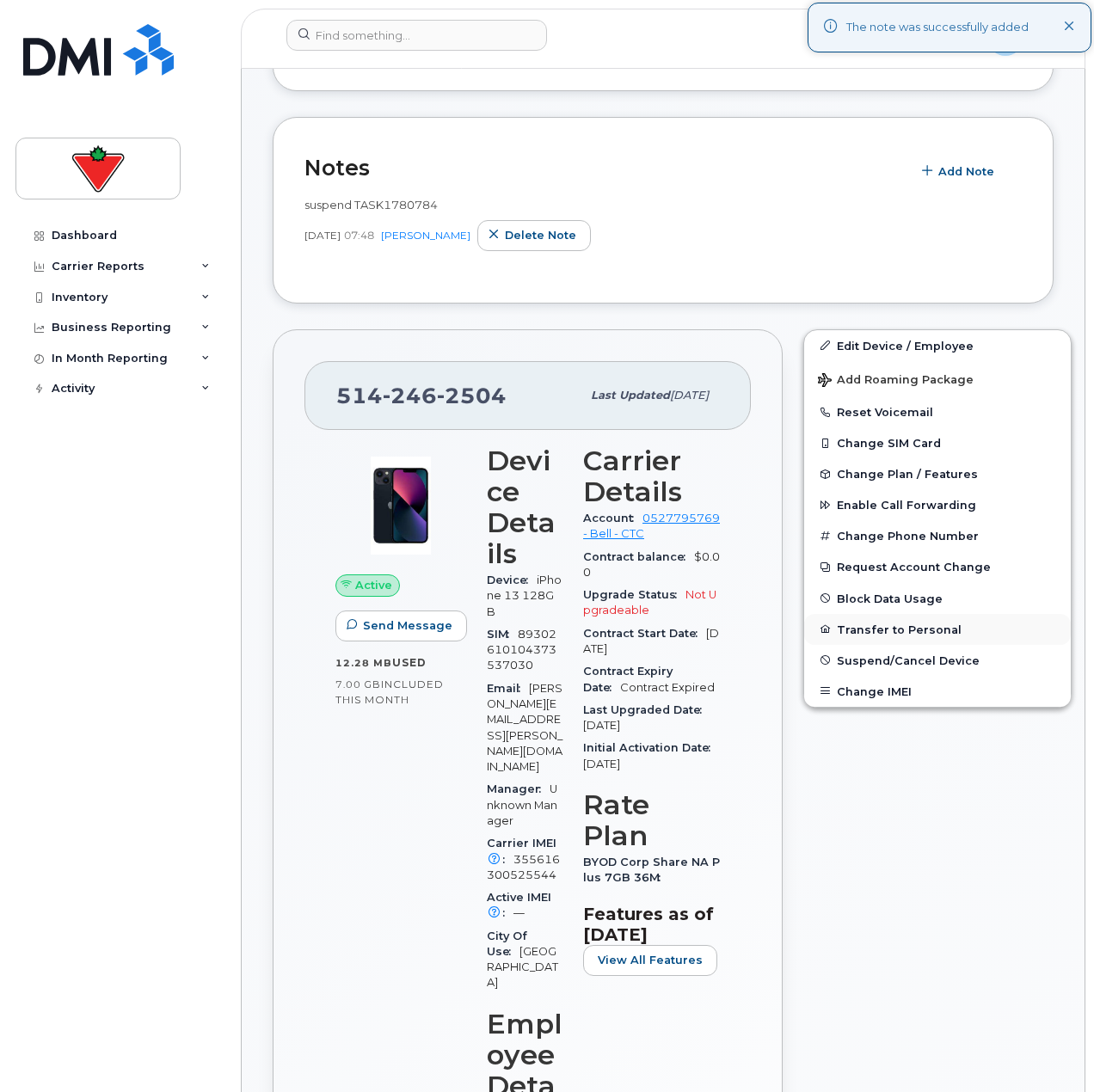
scroll to position [516, 0]
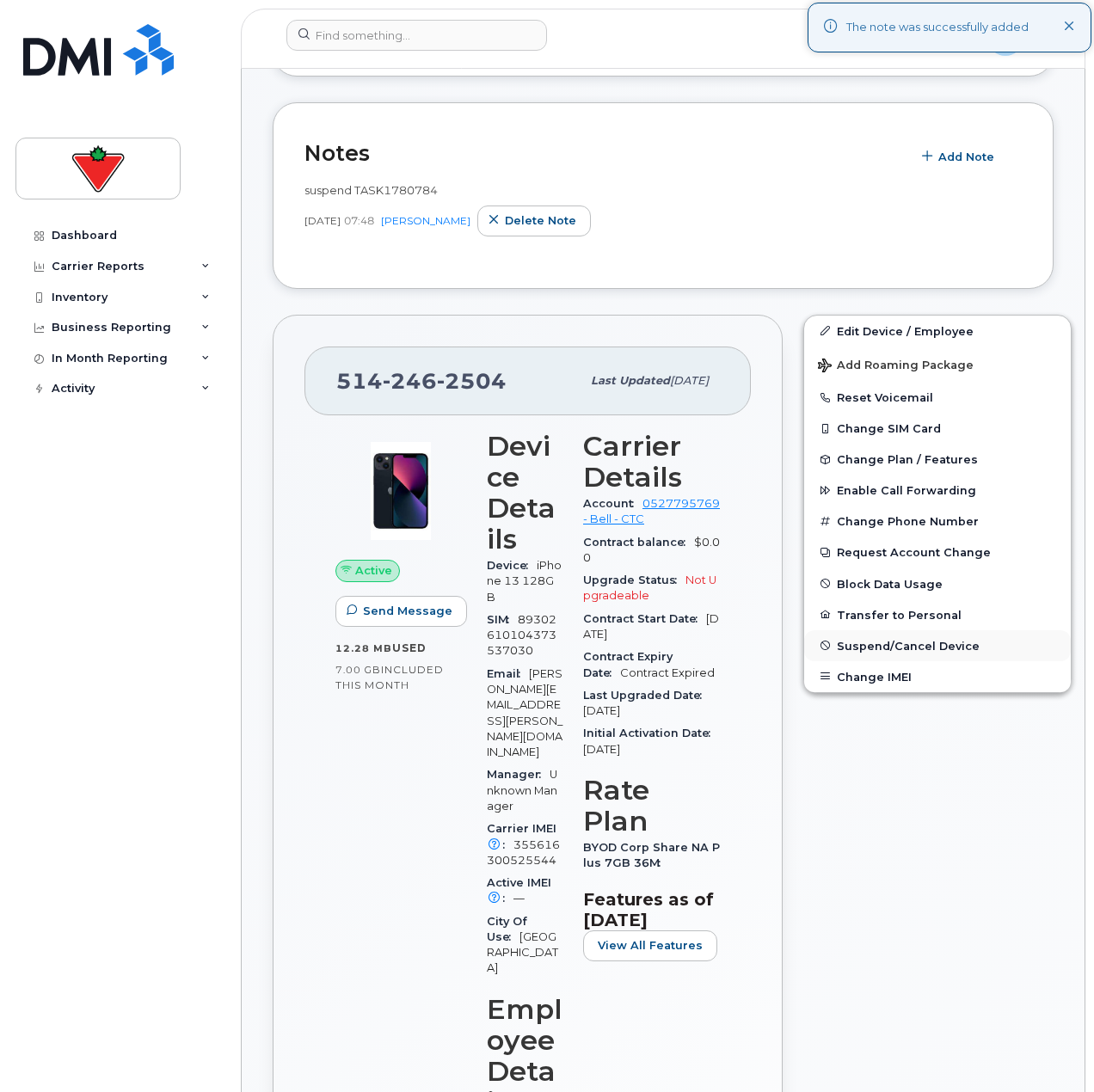
click at [870, 651] on span "Suspend/Cancel Device" at bounding box center [908, 644] width 143 height 13
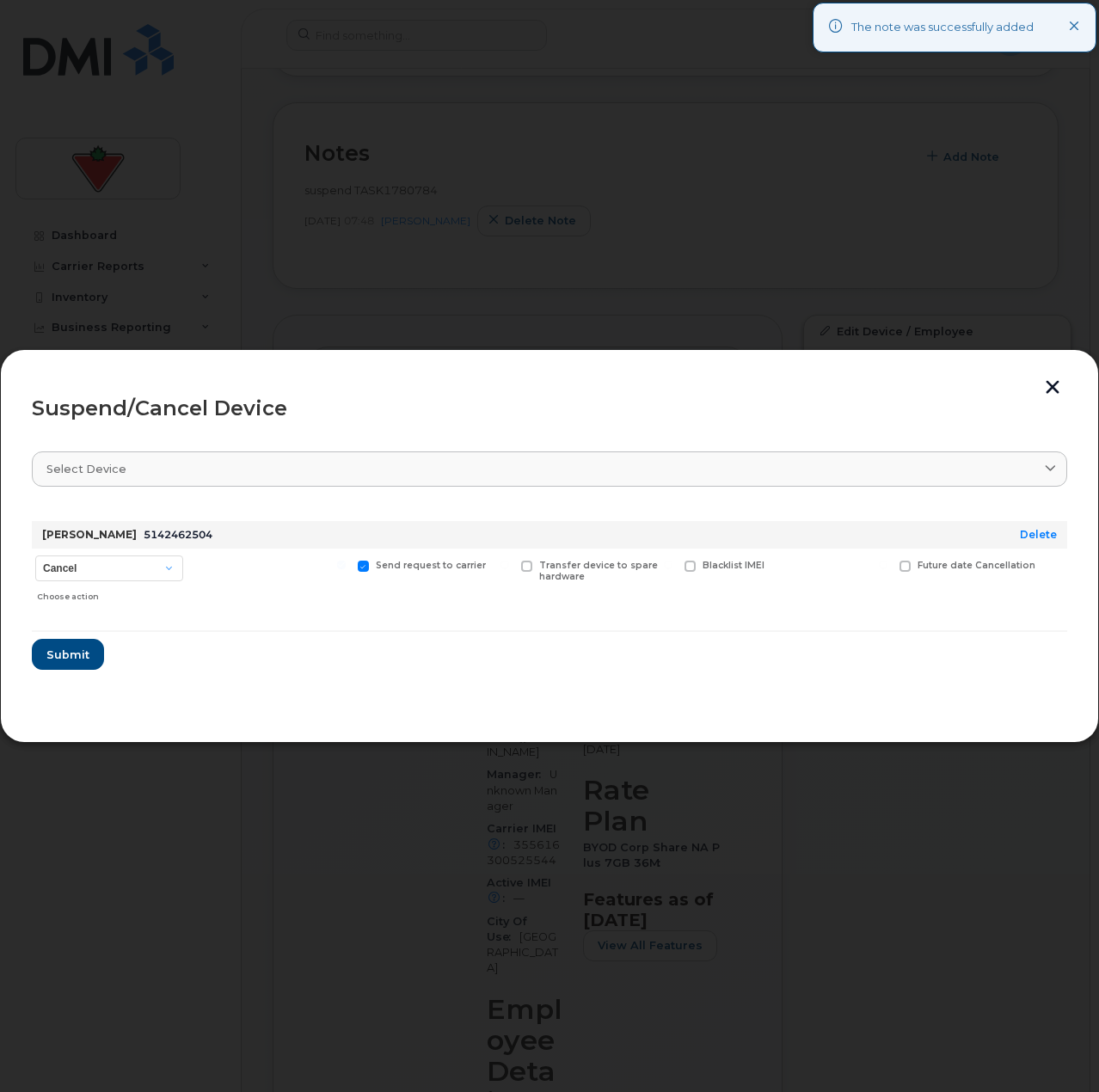
click at [154, 552] on div "Cancel Suspend - Extend Suspension Suspend - Reduced Rate Suspend - Full Rate S…" at bounding box center [109, 579] width 155 height 61
click at [154, 562] on select "Cancel Suspend - Extend Suspension Suspend - Reduced Rate Suspend - Full Rate S…" at bounding box center [110, 568] width 148 height 26
select select "[object Object]"
click at [36, 556] on select "Cancel Suspend - Extend Suspension Suspend - Reduced Rate Suspend - Full Rate S…" at bounding box center [110, 568] width 148 height 26
click at [83, 661] on span "Submit" at bounding box center [66, 654] width 43 height 16
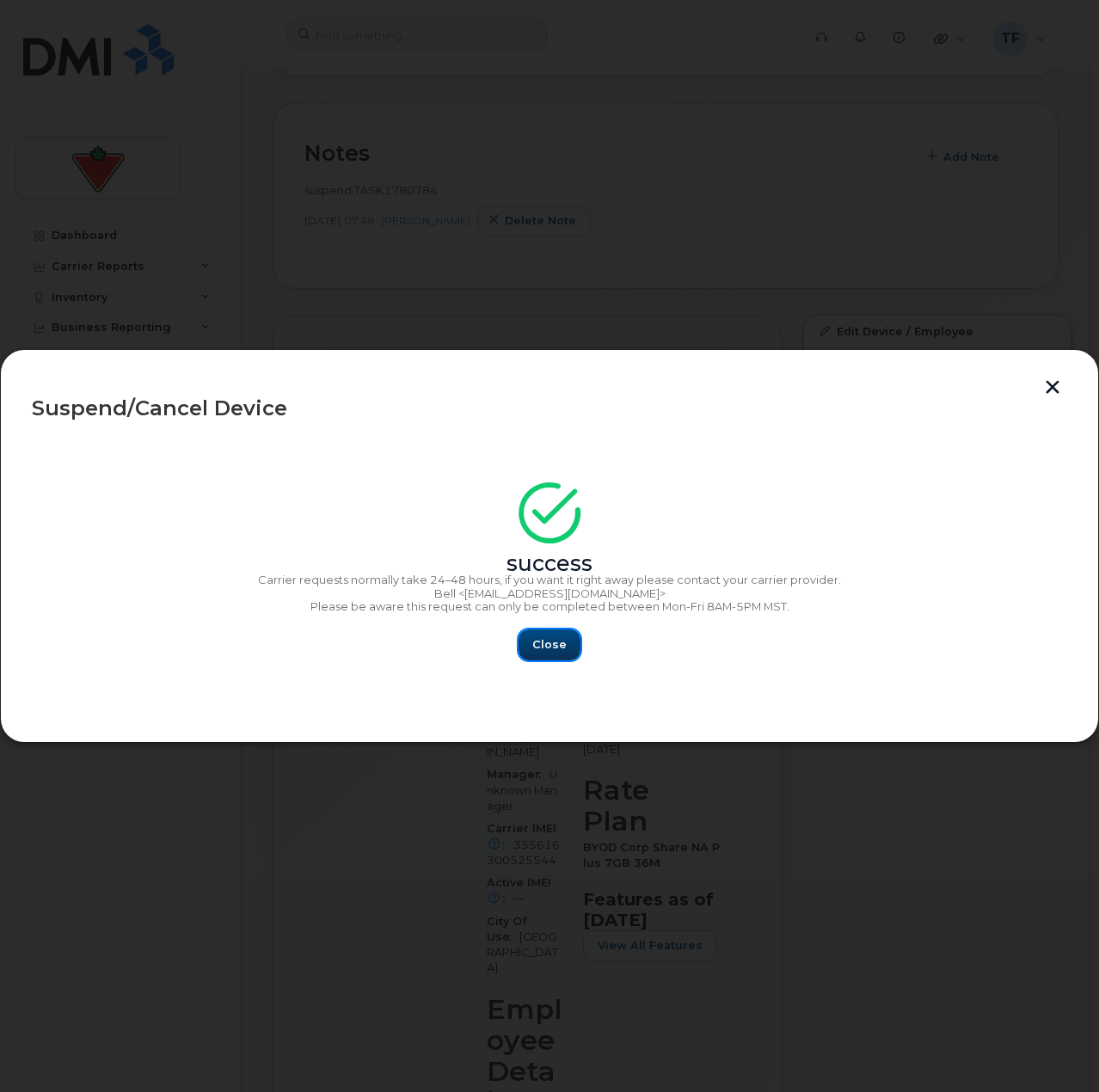
click at [573, 647] on button "Close" at bounding box center [549, 645] width 62 height 31
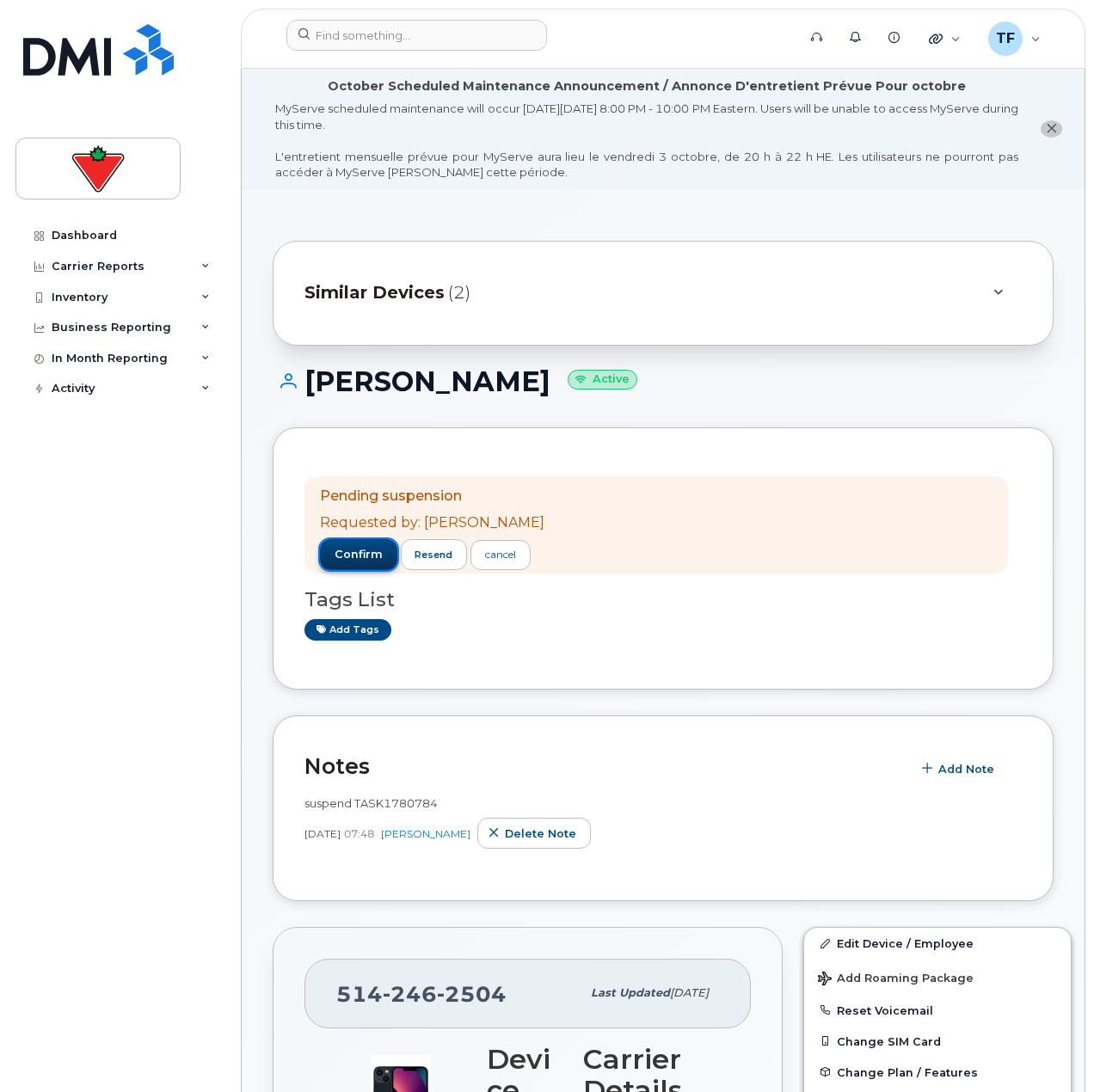
click at [366, 556] on span "confirm" at bounding box center [358, 555] width 48 height 15
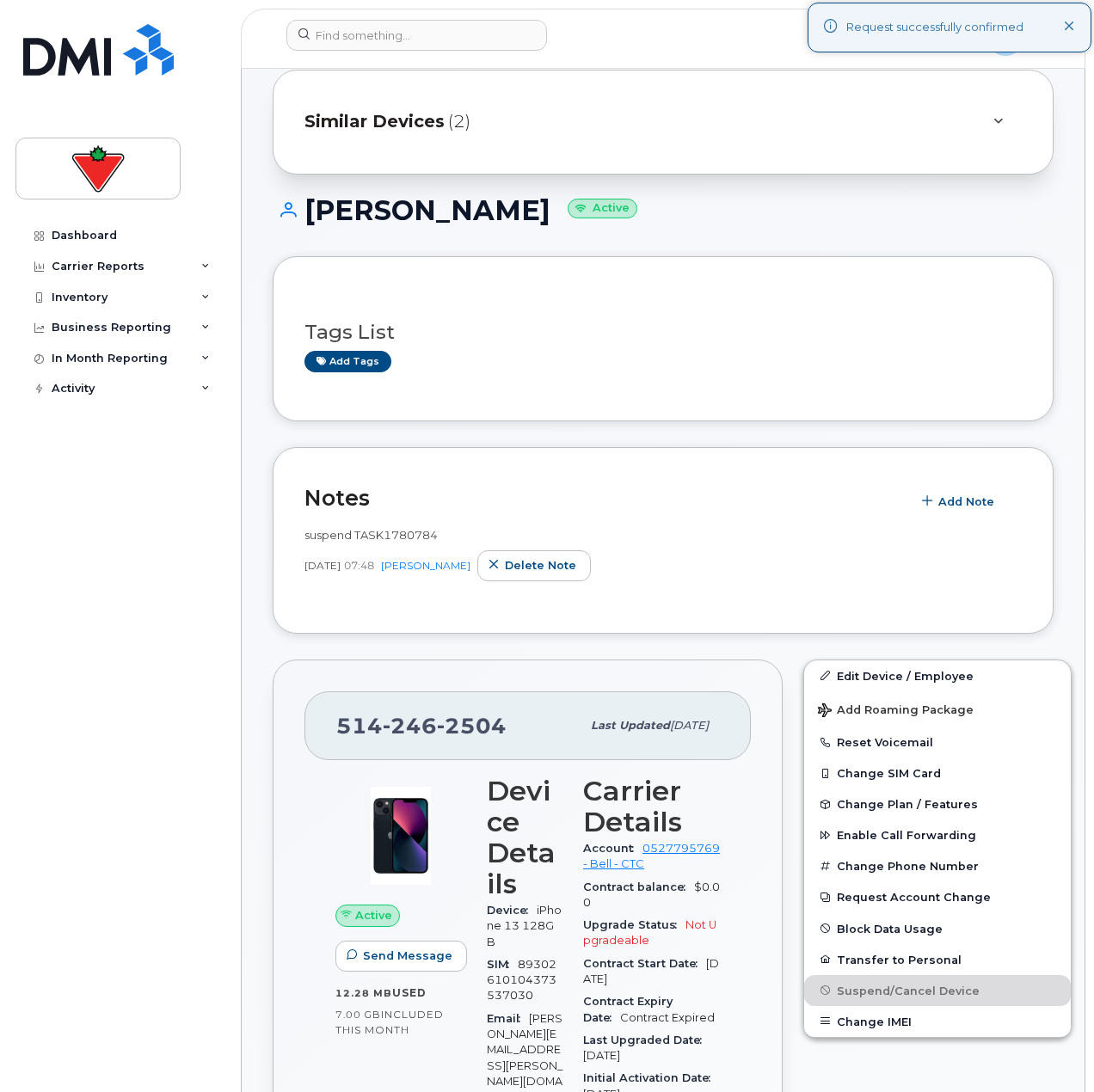
scroll to position [172, 0]
drag, startPoint x: 482, startPoint y: 721, endPoint x: 312, endPoint y: 731, distance: 170.3
click at [322, 729] on div "[PHONE_NUMBER] Last updated [DATE]" at bounding box center [527, 724] width 446 height 68
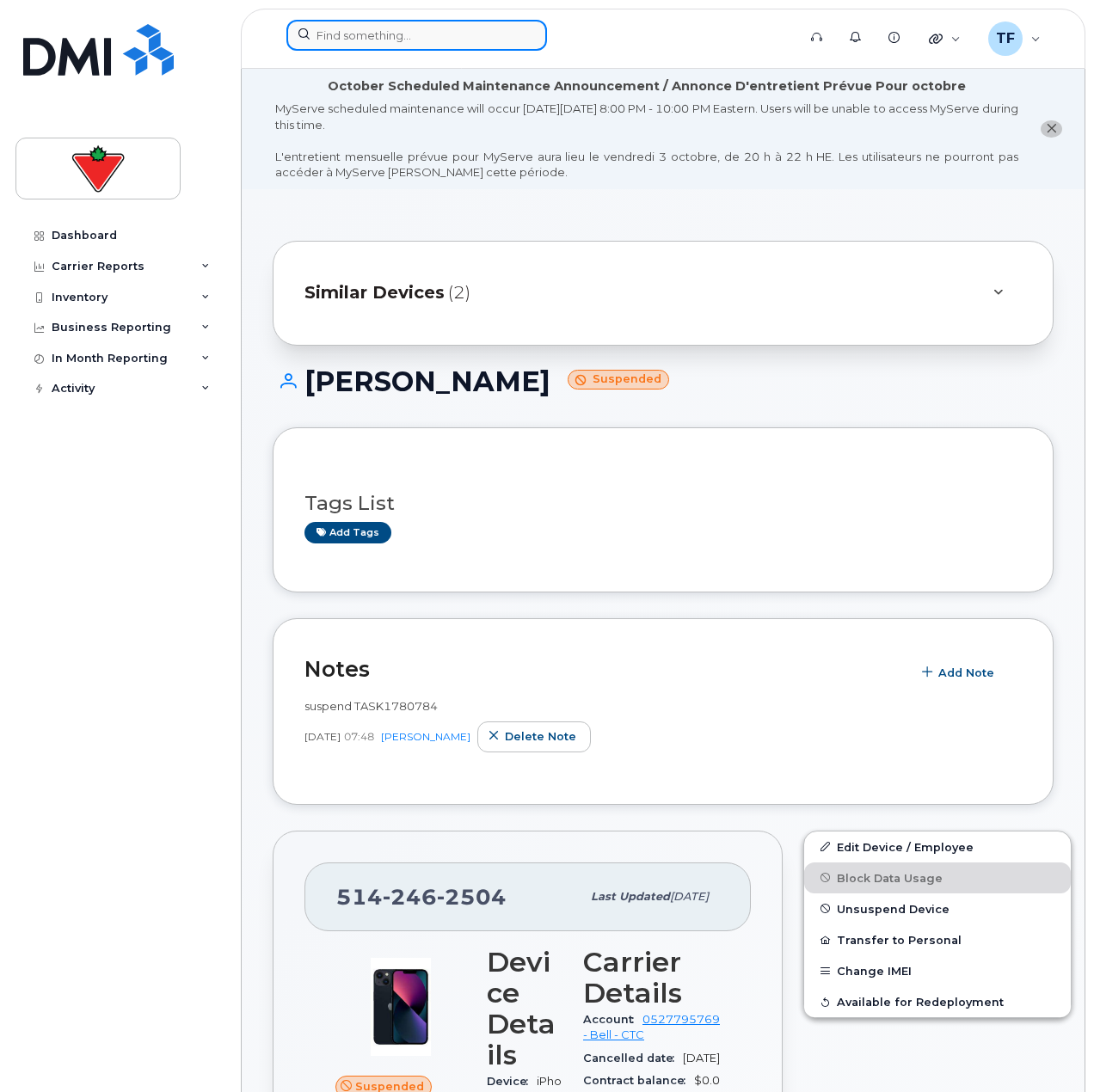
click at [352, 28] on input at bounding box center [416, 36] width 261 height 31
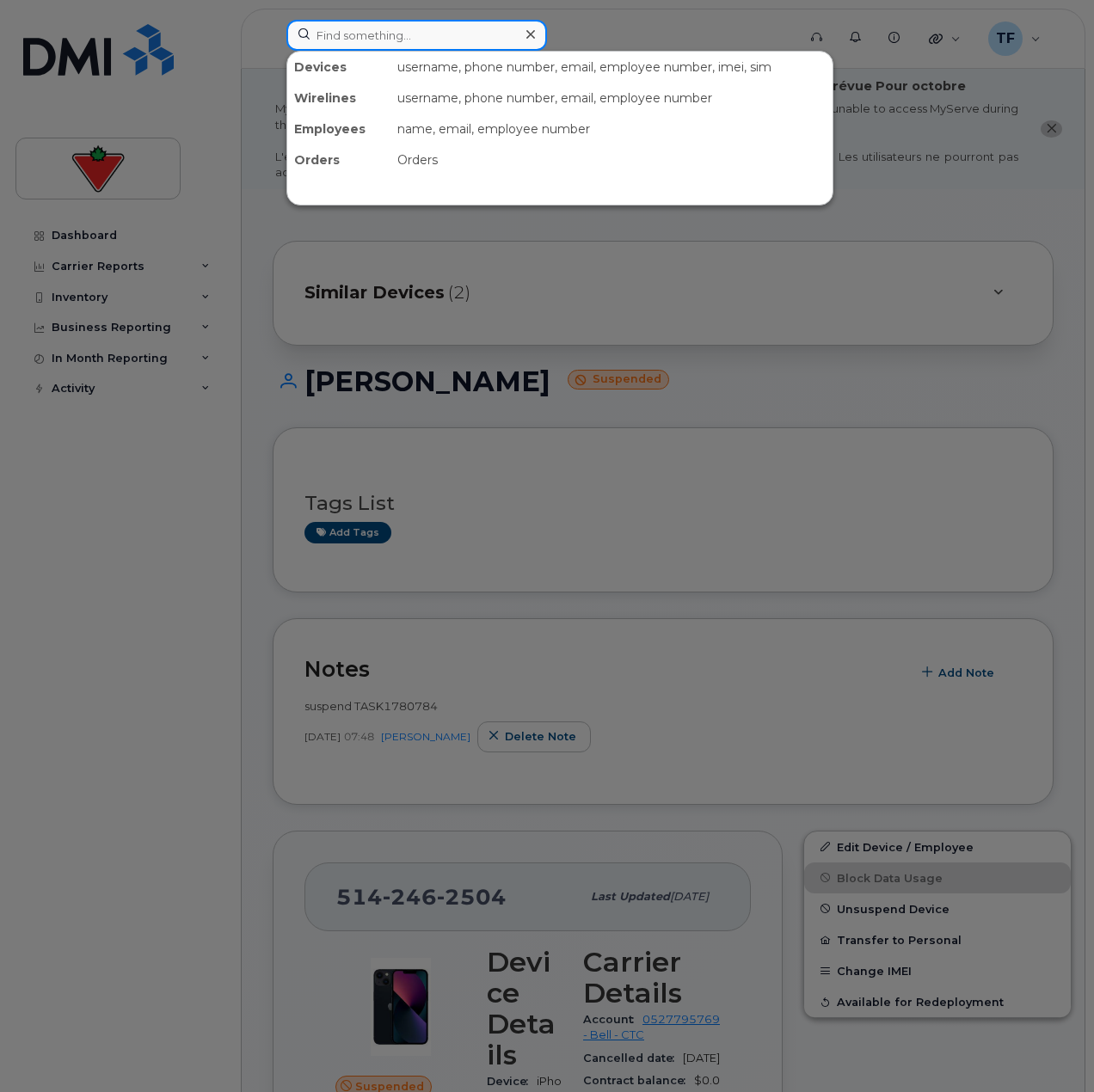
paste input "[PERSON_NAME]"
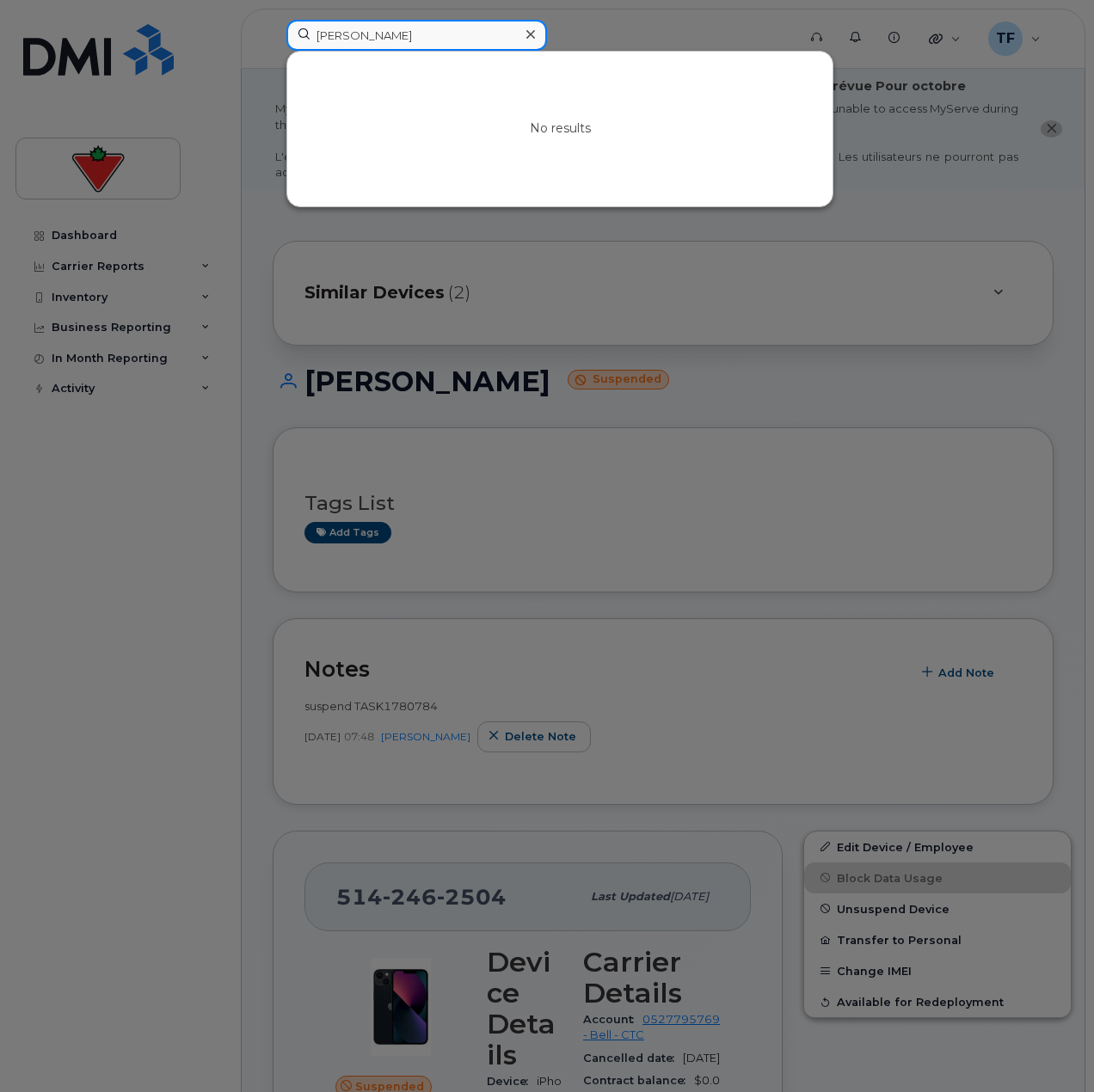
type input "[PERSON_NAME]"
